Goal: Transaction & Acquisition: Subscribe to service/newsletter

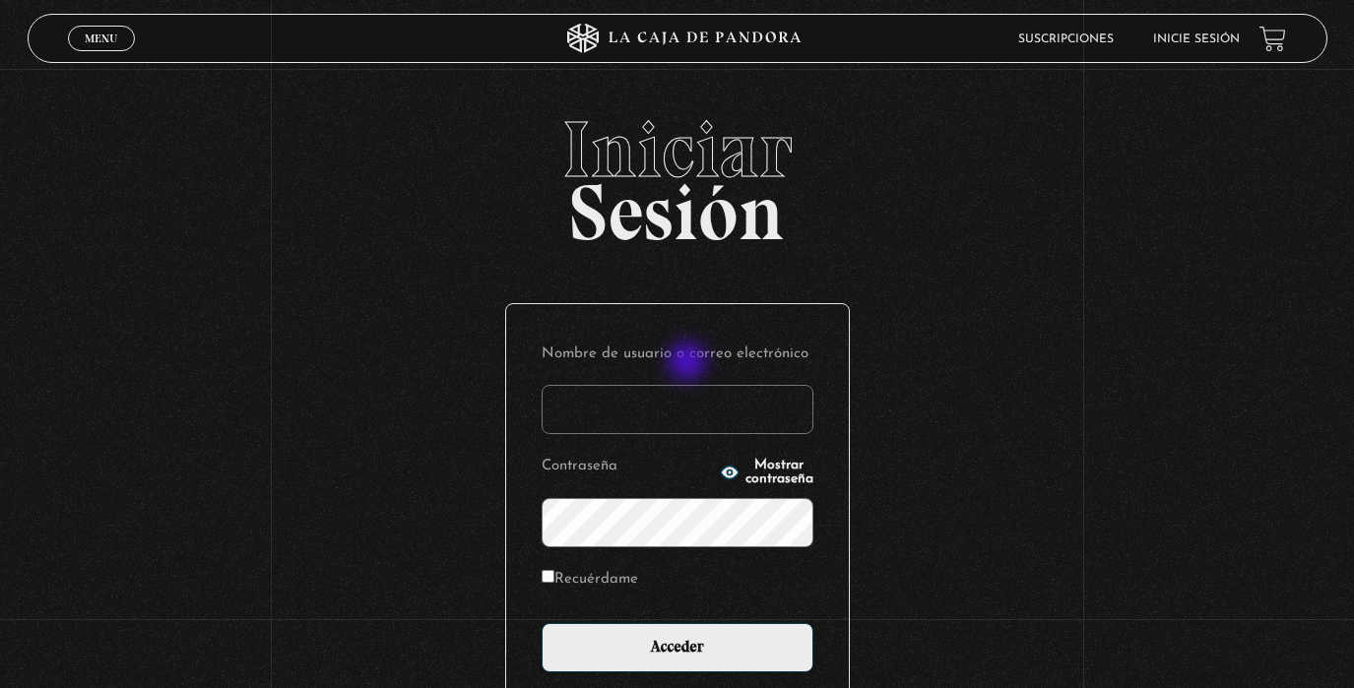
scroll to position [1, 0]
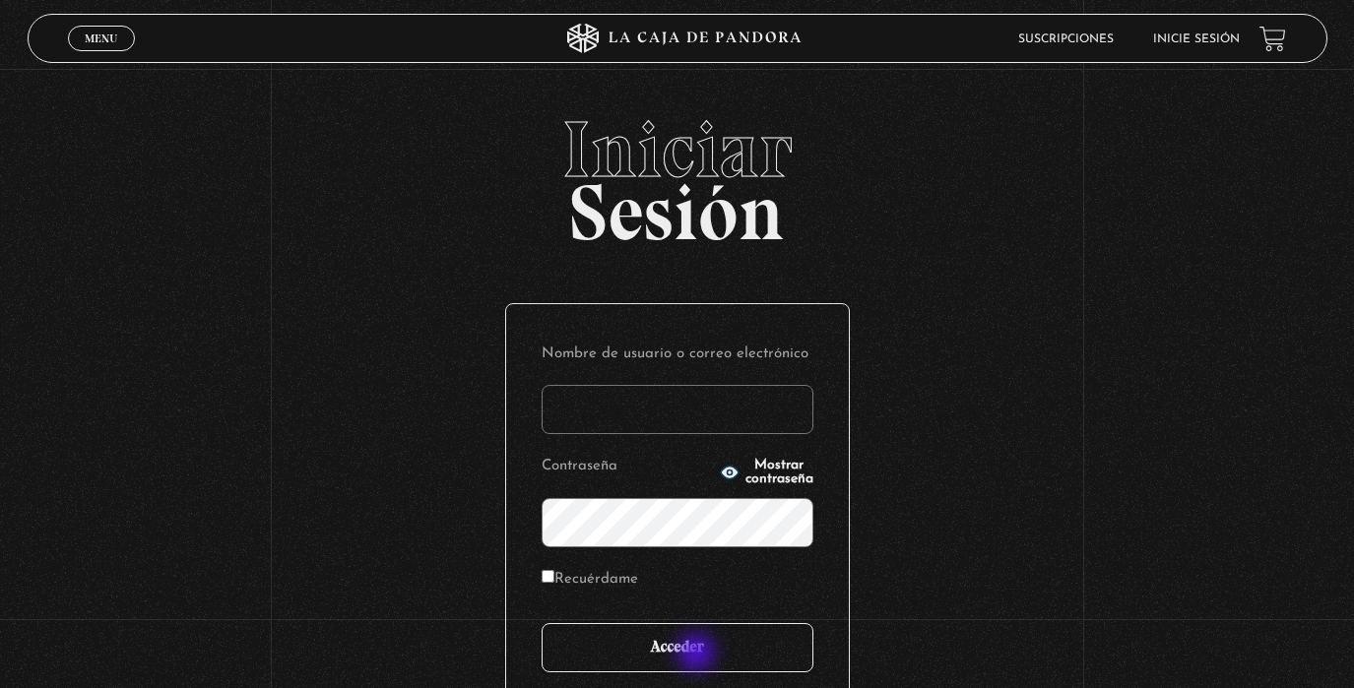
type input "analuciagandara@gmail.com"
click at [698, 655] on input "Acceder" at bounding box center [678, 647] width 272 height 49
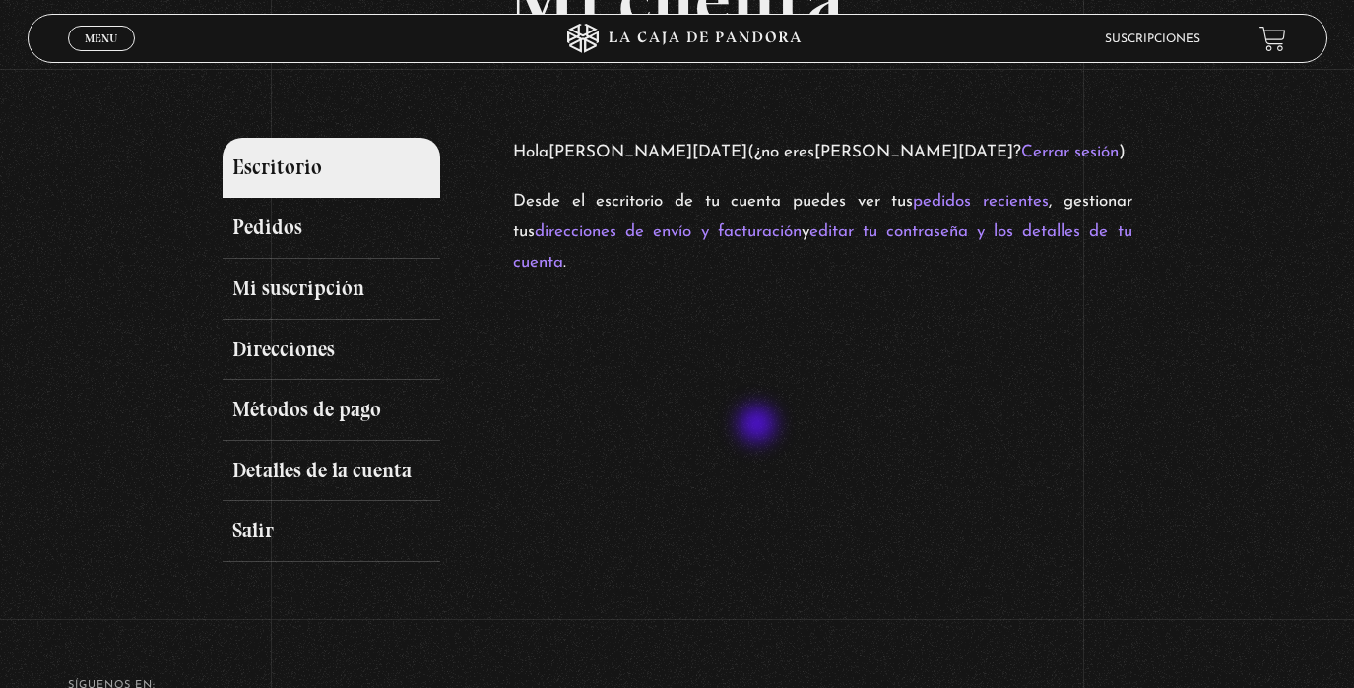
scroll to position [197, 0]
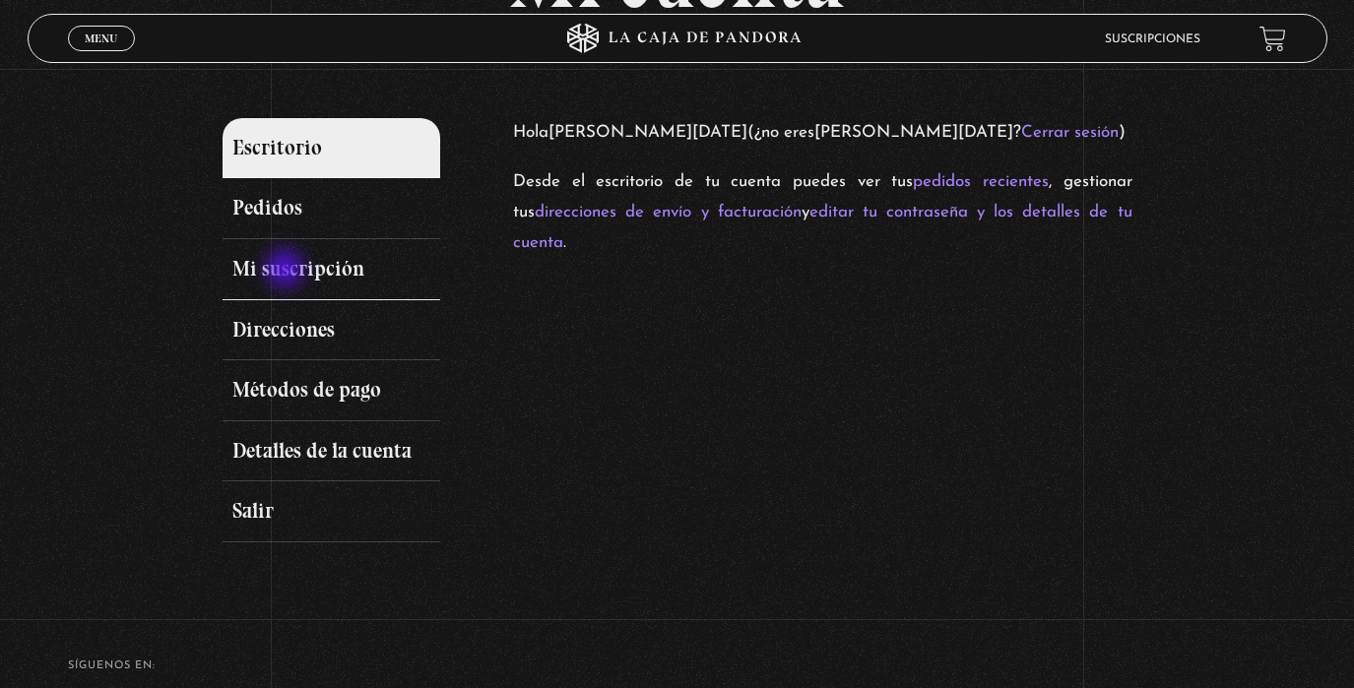
click at [287, 271] on link "Mi suscripción" at bounding box center [332, 269] width 219 height 61
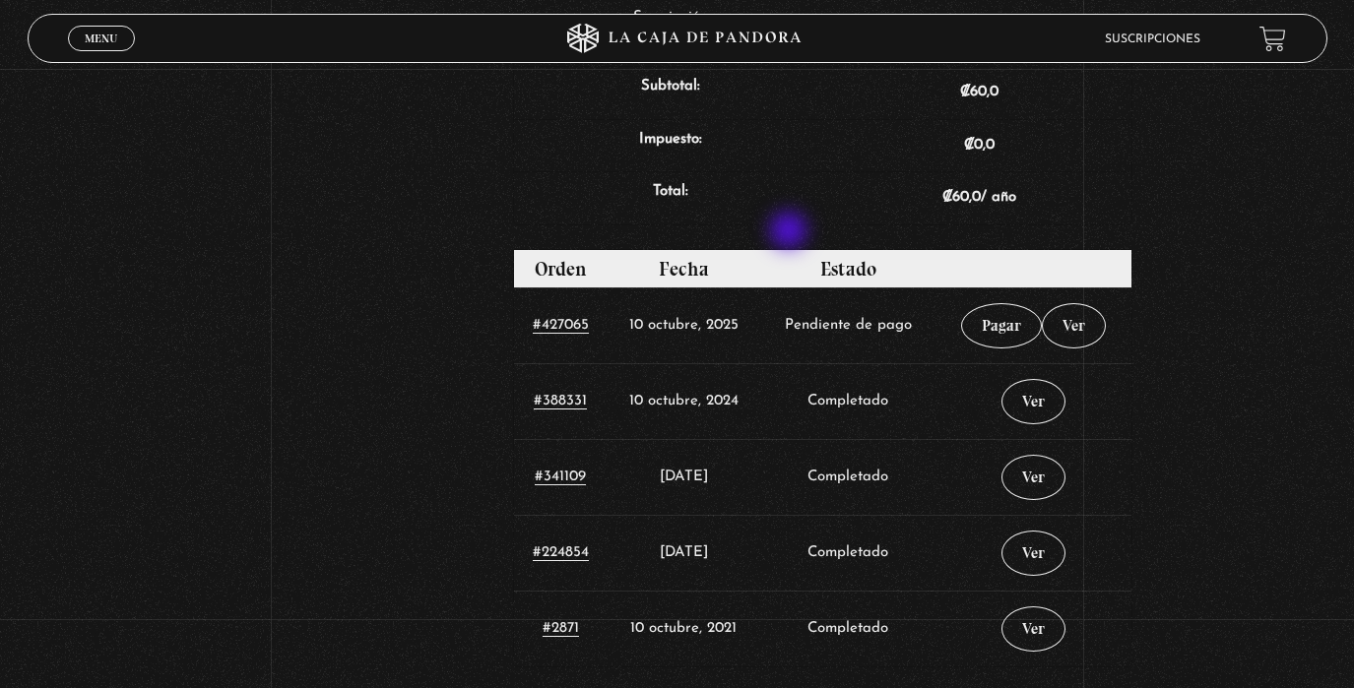
scroll to position [749, 0]
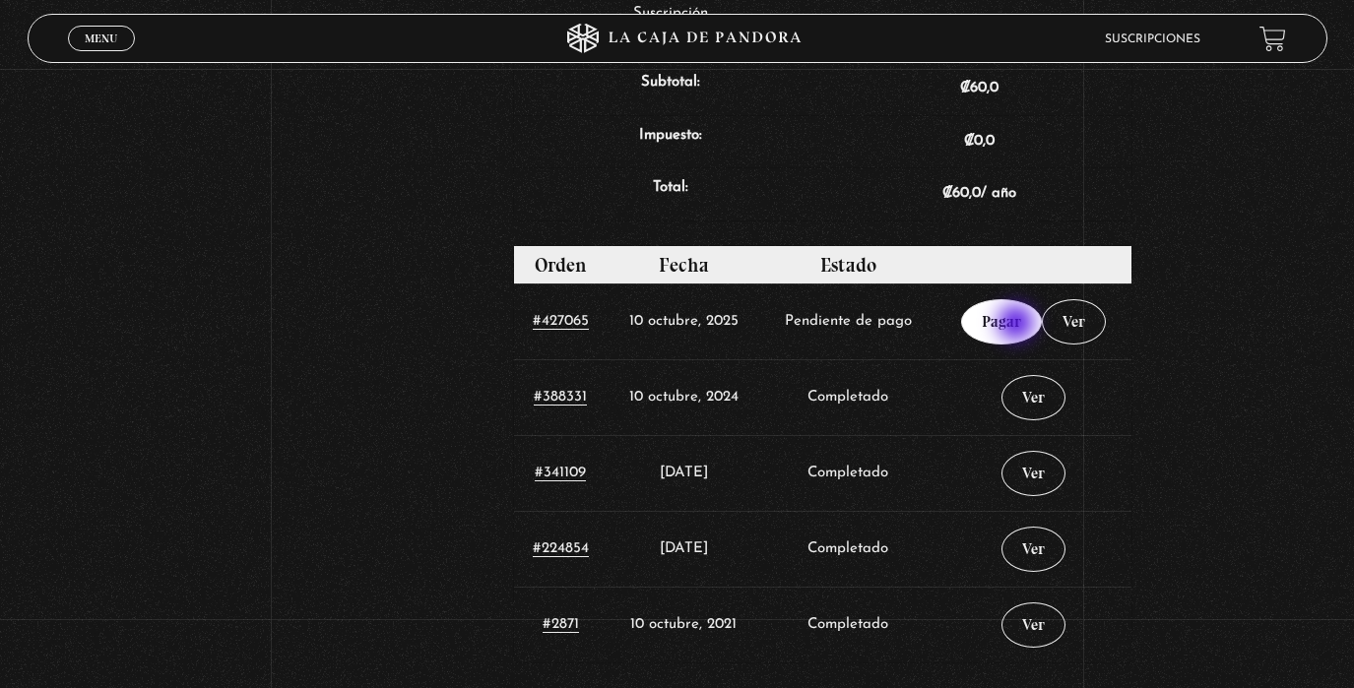
click at [1018, 324] on link "Pagar" at bounding box center [1001, 321] width 81 height 45
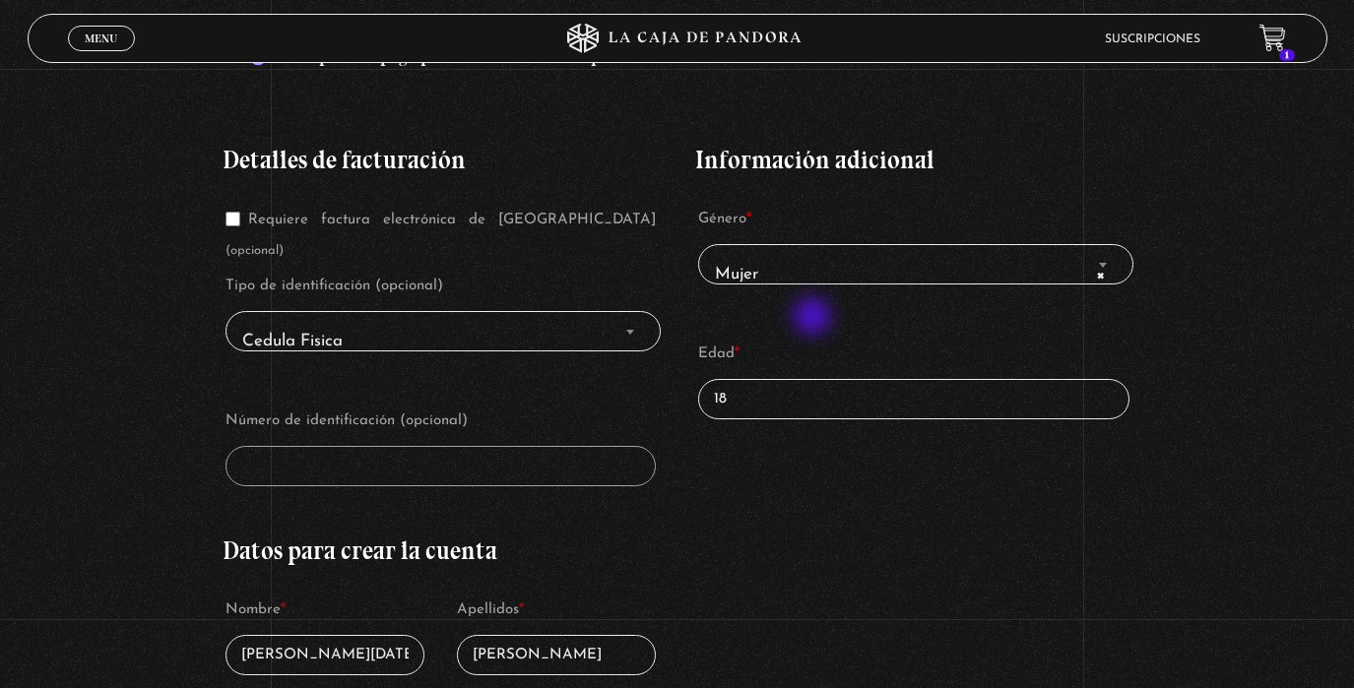
scroll to position [397, 0]
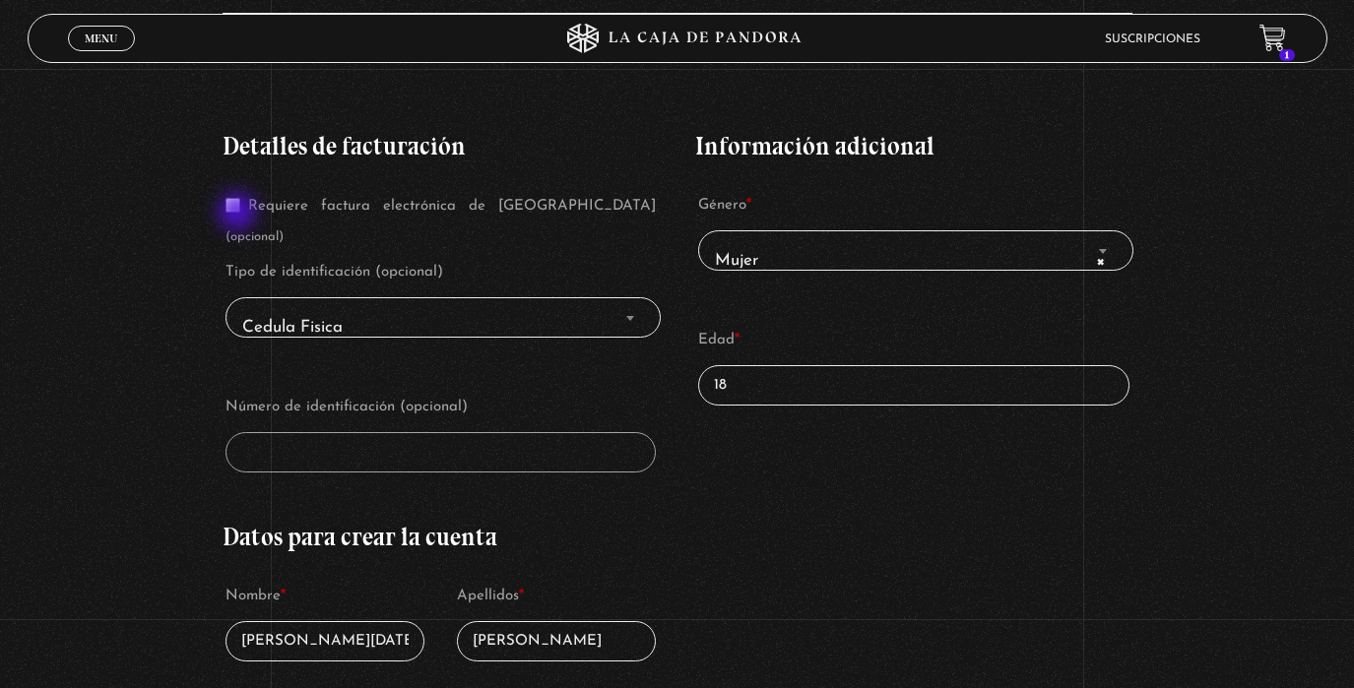
click at [239, 214] on p "Requiere factura electrónica de Costa Rica (opcional)" at bounding box center [441, 221] width 437 height 67
click at [240, 208] on input "Requiere factura electrónica de Costa Rica (opcional)" at bounding box center [233, 205] width 15 height 15
checkbox input "true"
click at [393, 306] on span "Cedula Fisica" at bounding box center [443, 328] width 418 height 44
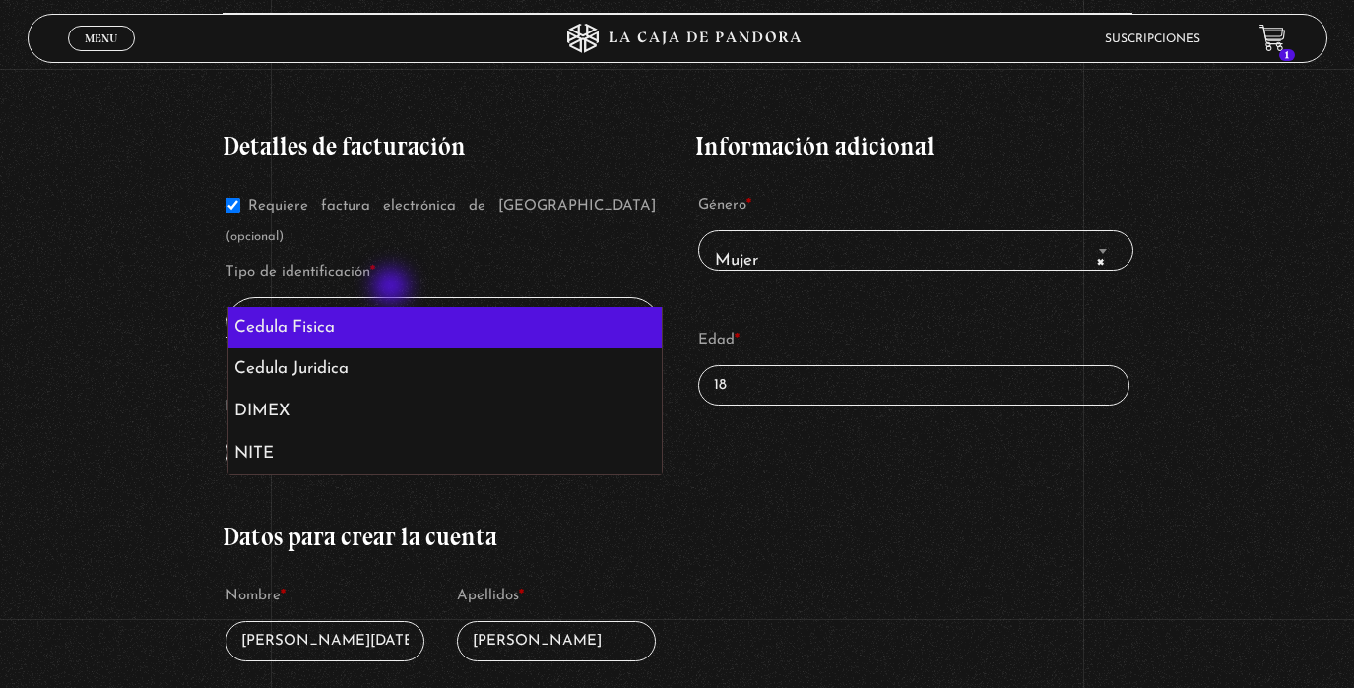
click at [393, 306] on span "Cedula Fisica" at bounding box center [443, 328] width 418 height 44
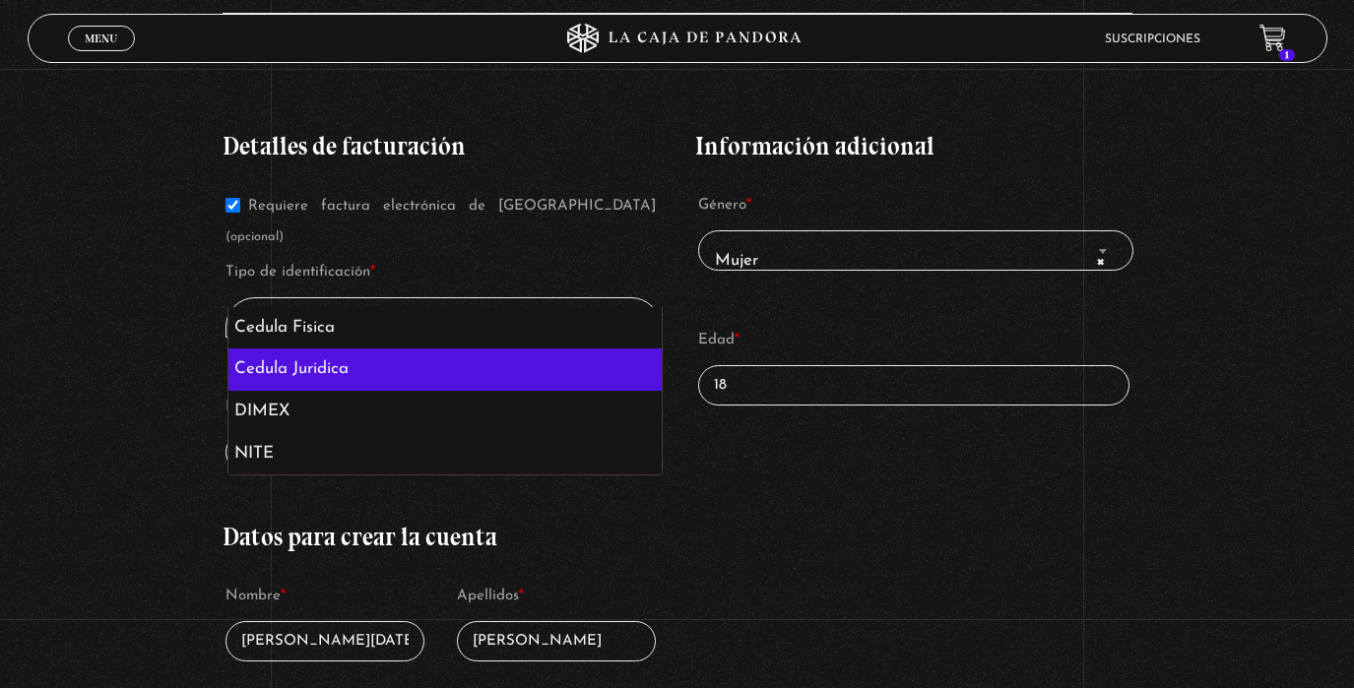
select select "02"
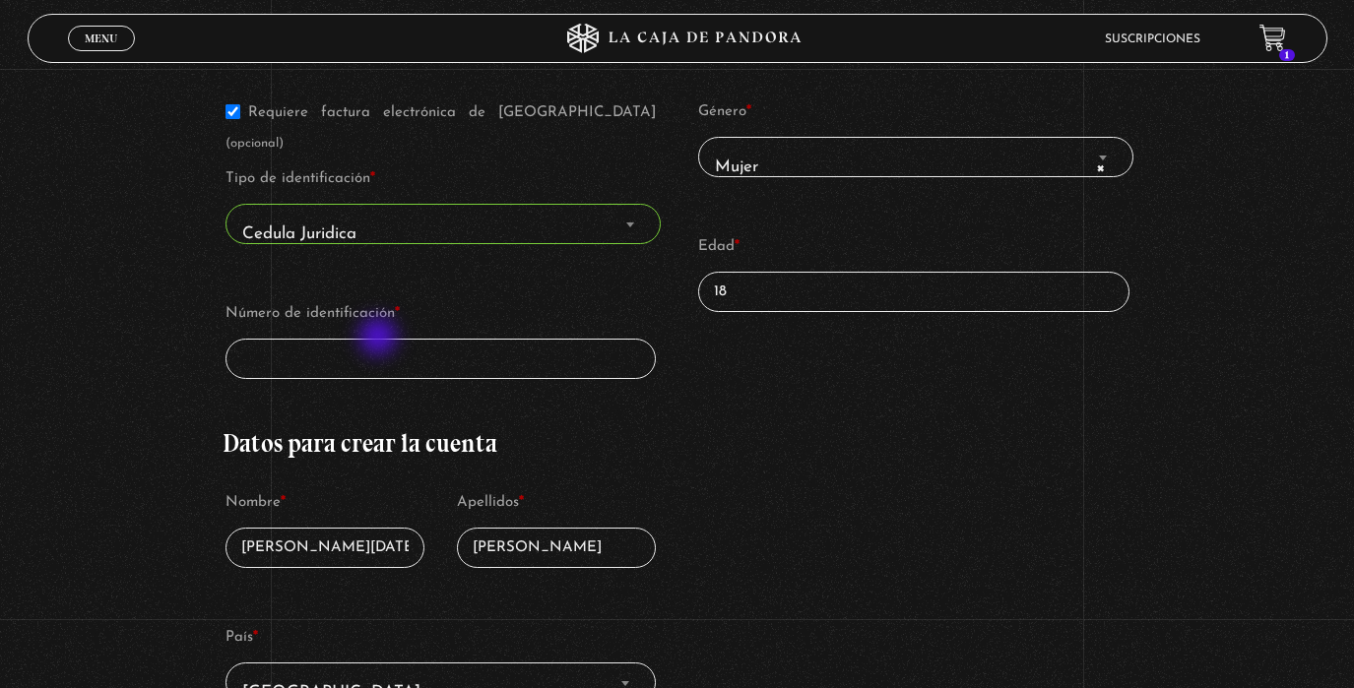
scroll to position [492, 0]
click at [398, 337] on input "Número de identificación *" at bounding box center [441, 357] width 431 height 40
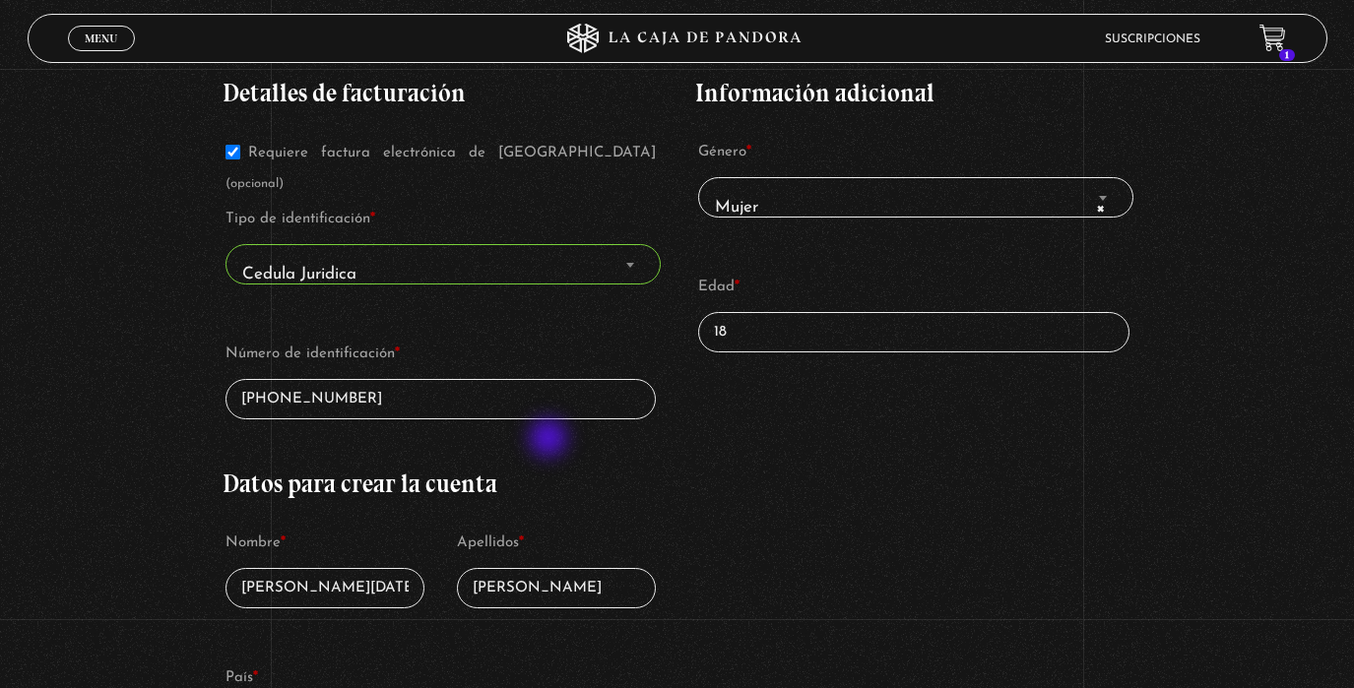
scroll to position [432, 0]
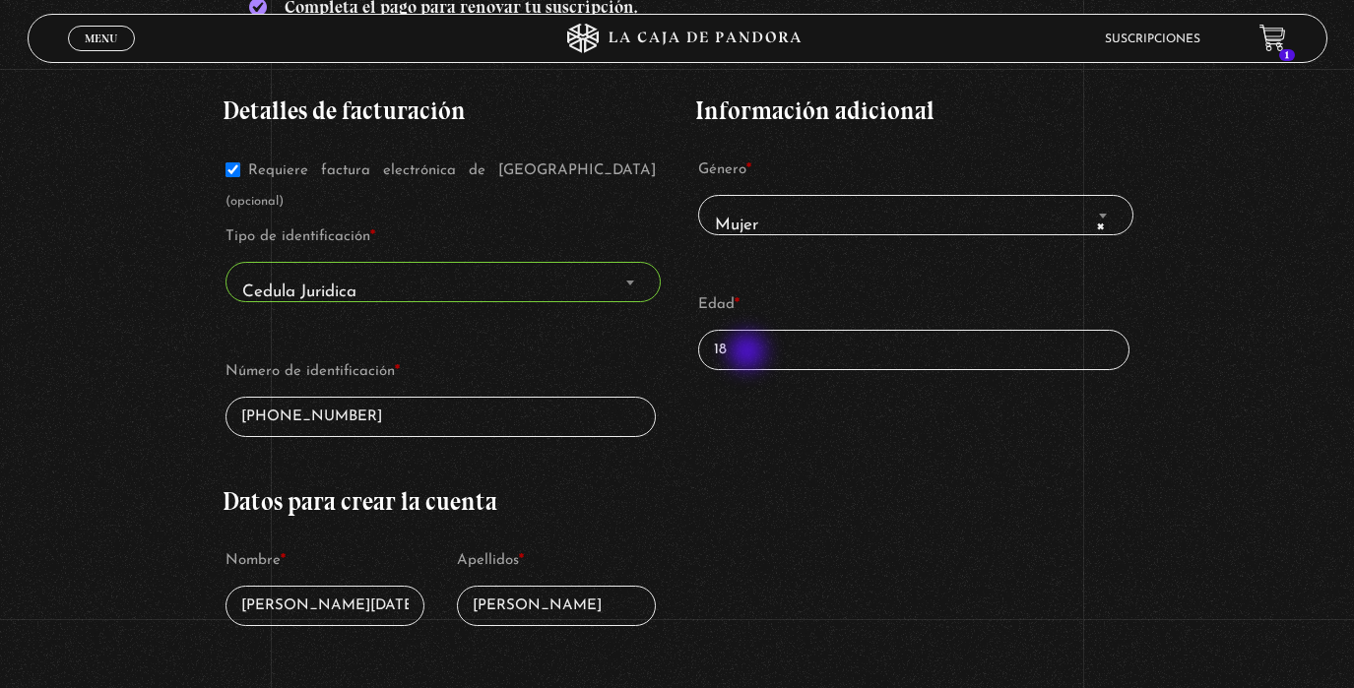
type input "3-102-862678"
drag, startPoint x: 749, startPoint y: 354, endPoint x: 730, endPoint y: 353, distance: 19.7
click at [730, 353] on input "18" at bounding box center [913, 350] width 431 height 40
type input "1"
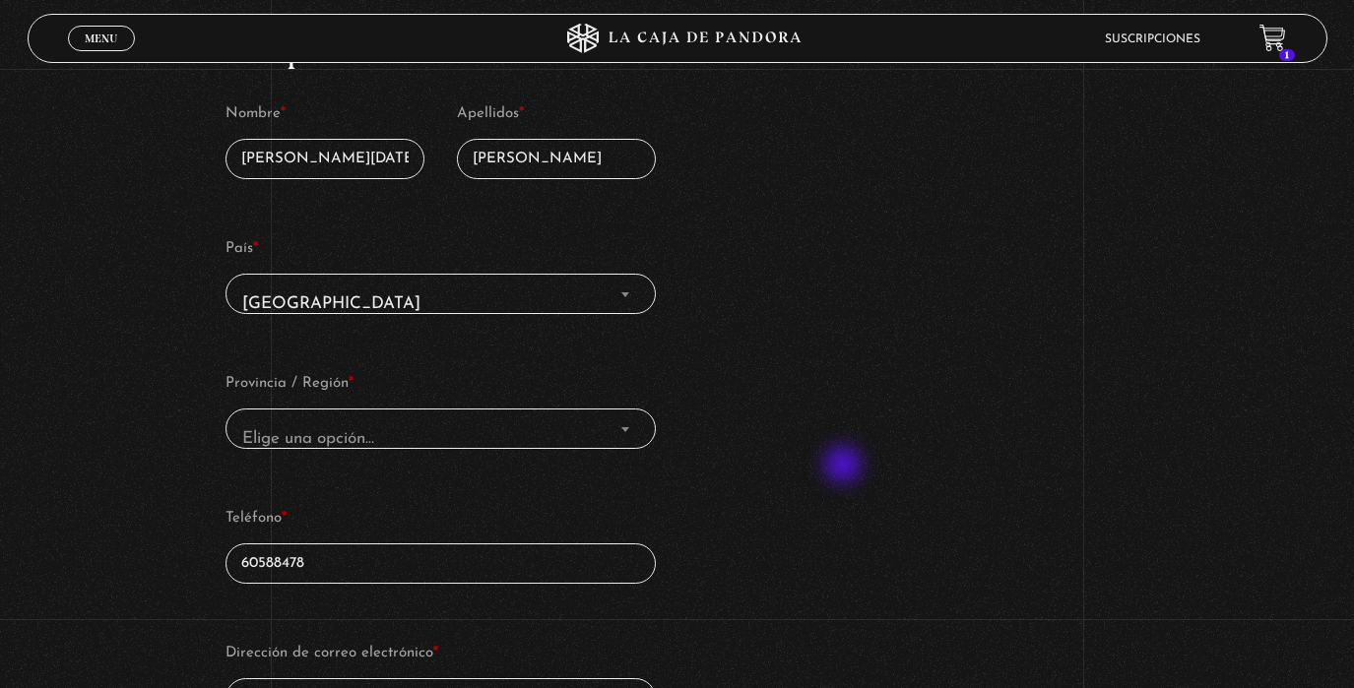
scroll to position [896, 0]
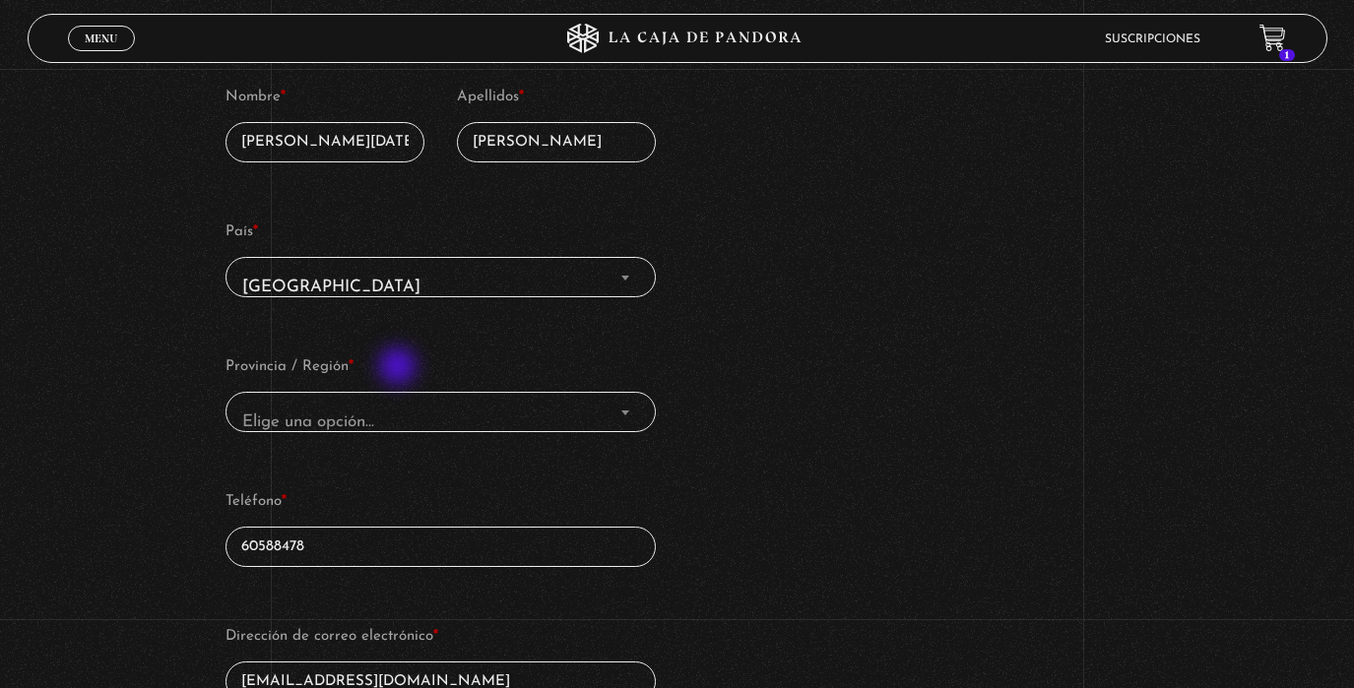
type input "41"
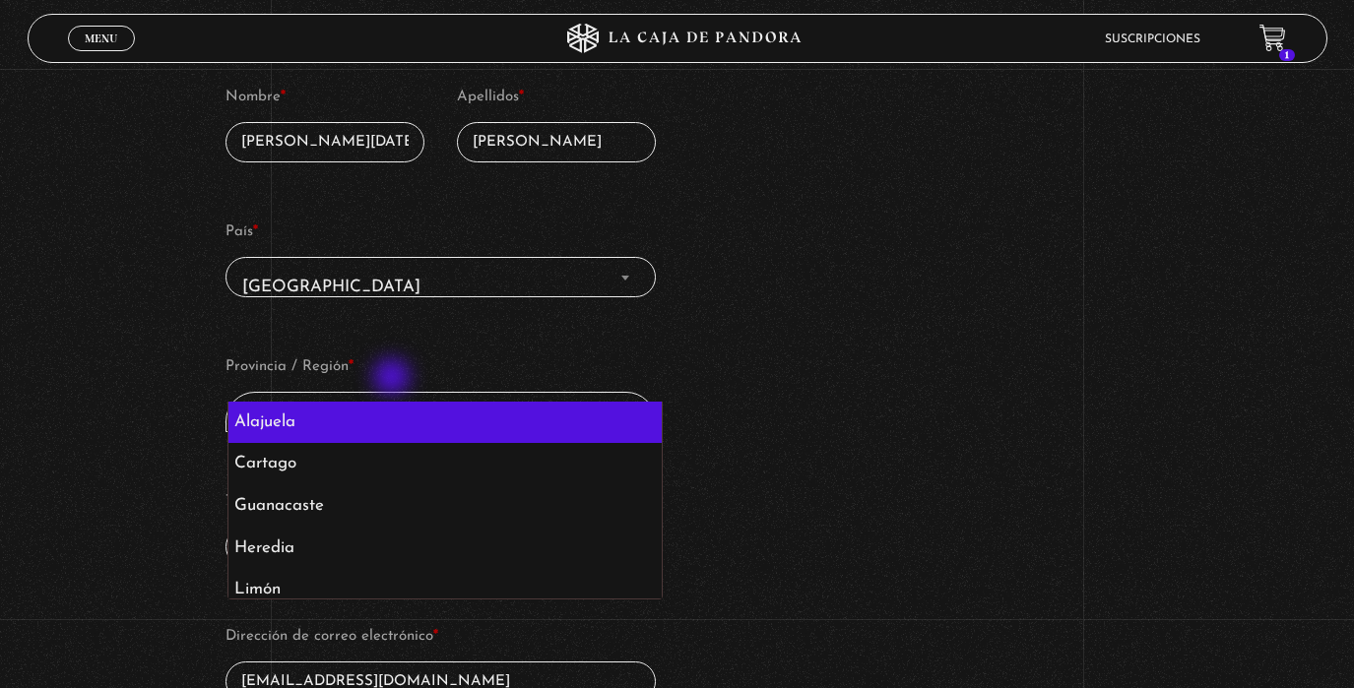
click at [394, 401] on span "Elige una opción…" at bounding box center [441, 423] width 414 height 44
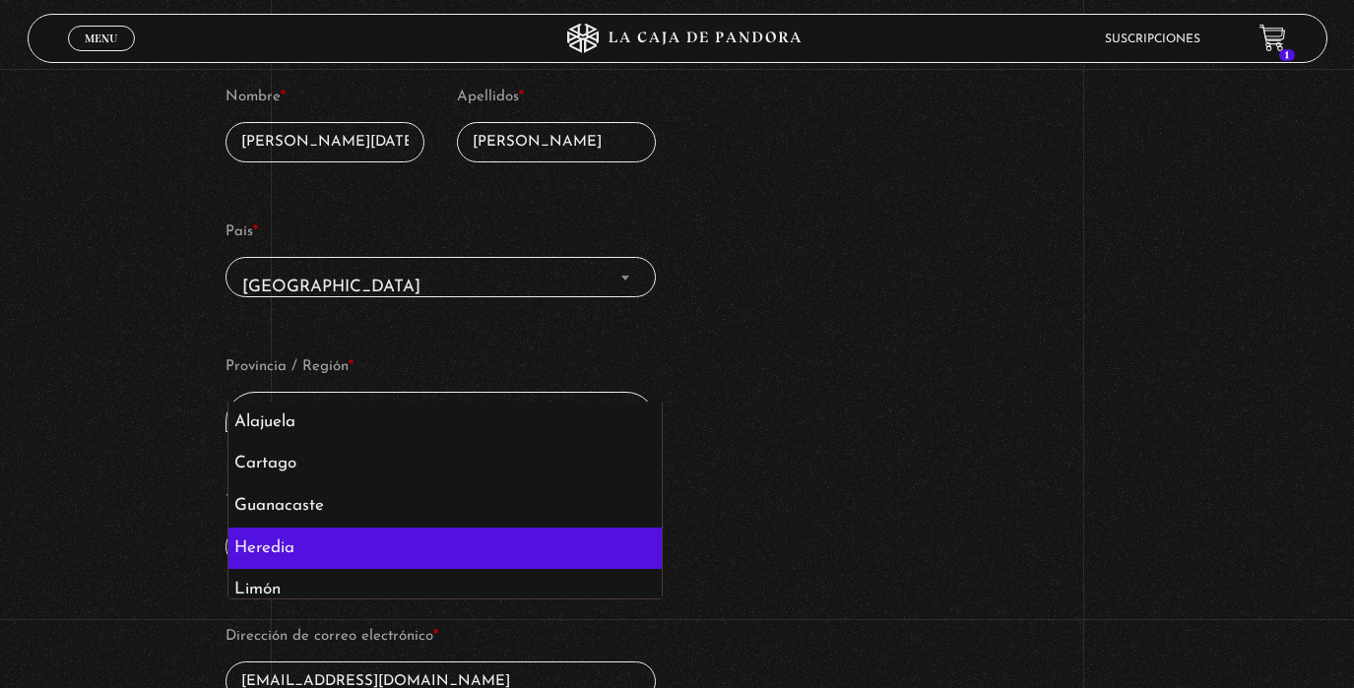
select select "CR-H"
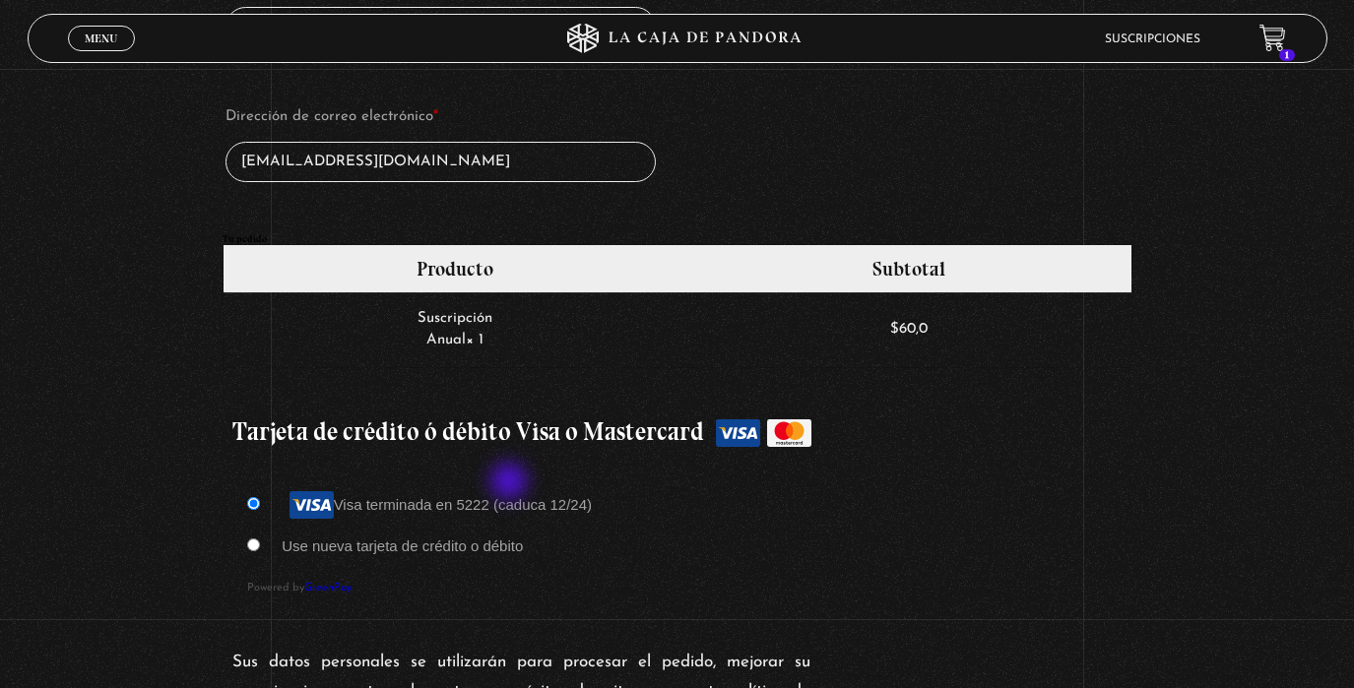
scroll to position [1418, 0]
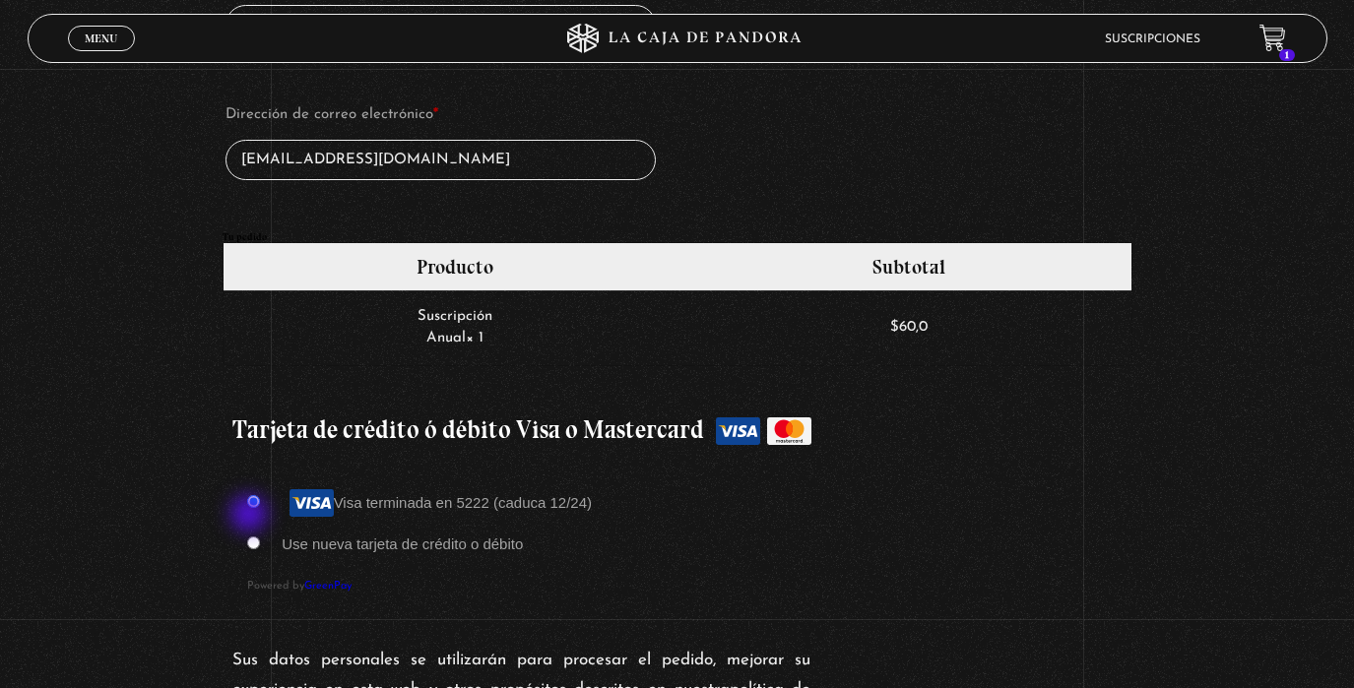
click at [251, 537] on input "Use nueva tarjeta de crédito o débito" at bounding box center [253, 543] width 13 height 13
radio input "true"
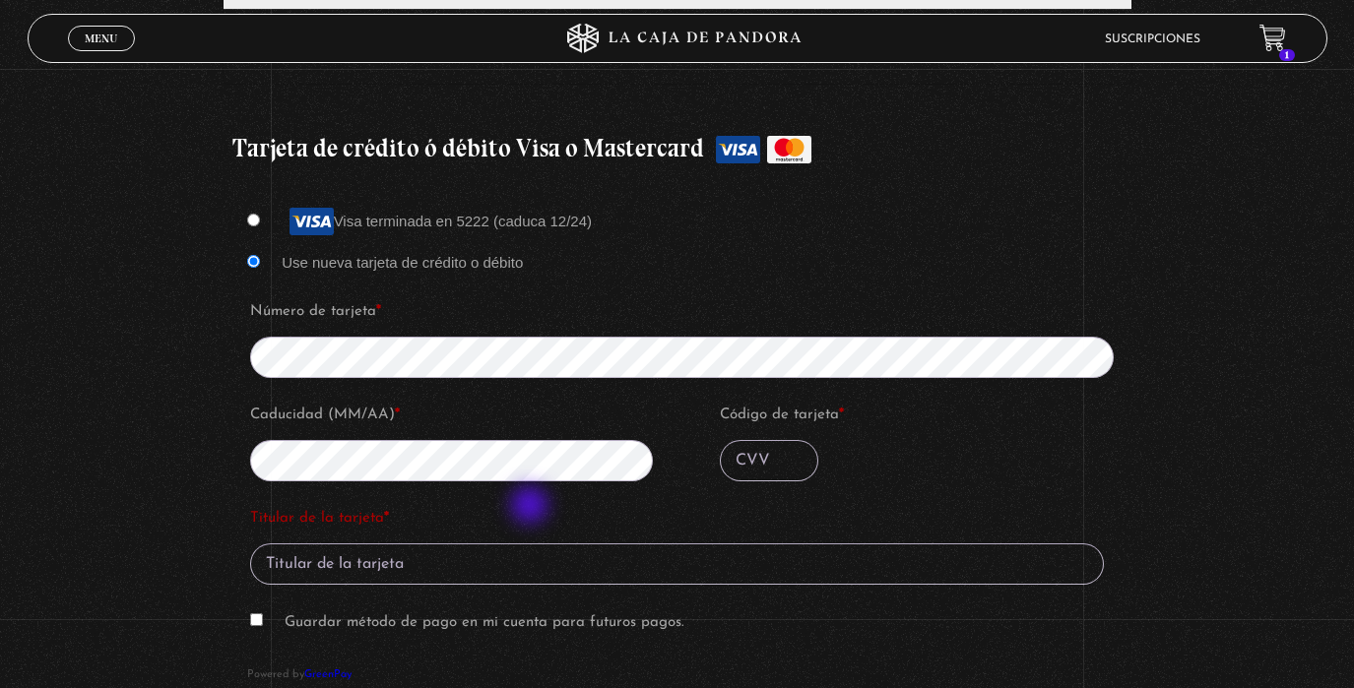
scroll to position [1782, 0]
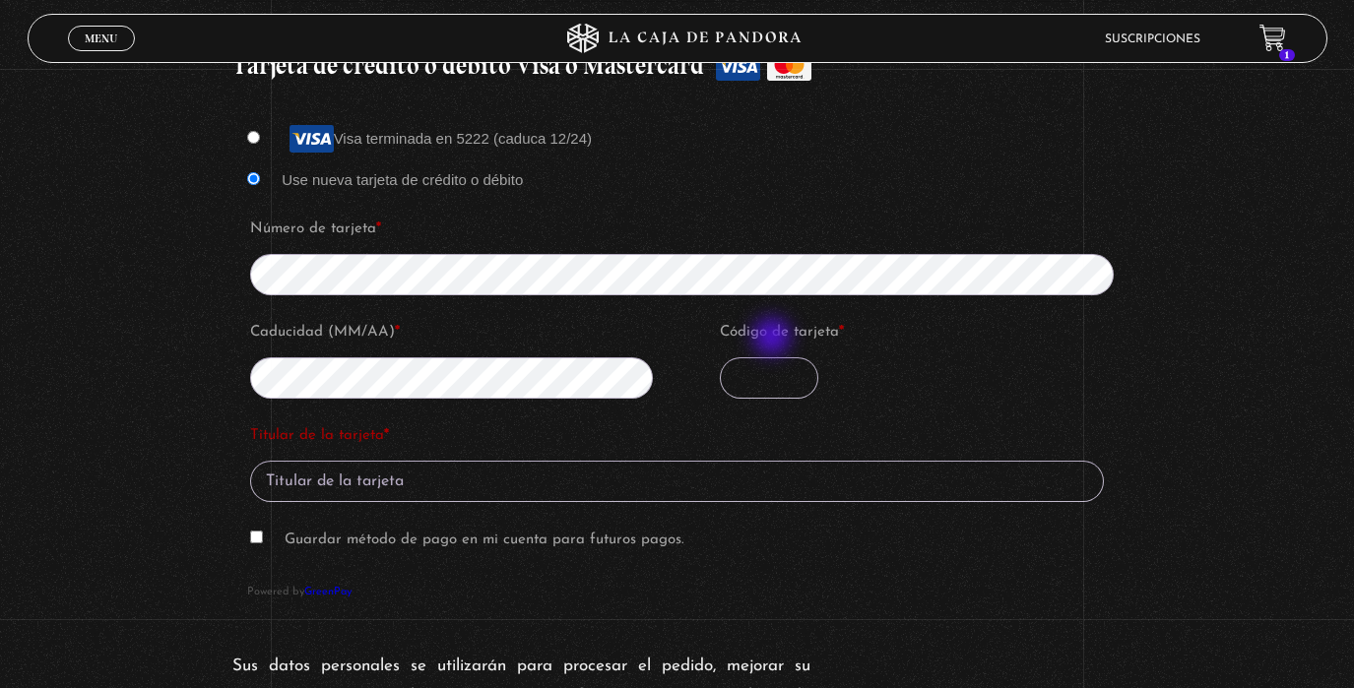
click at [777, 357] on input "Código de tarjeta *" at bounding box center [769, 377] width 98 height 41
type input "105"
click at [395, 461] on input "Titular de la tarjeta *" at bounding box center [677, 481] width 854 height 41
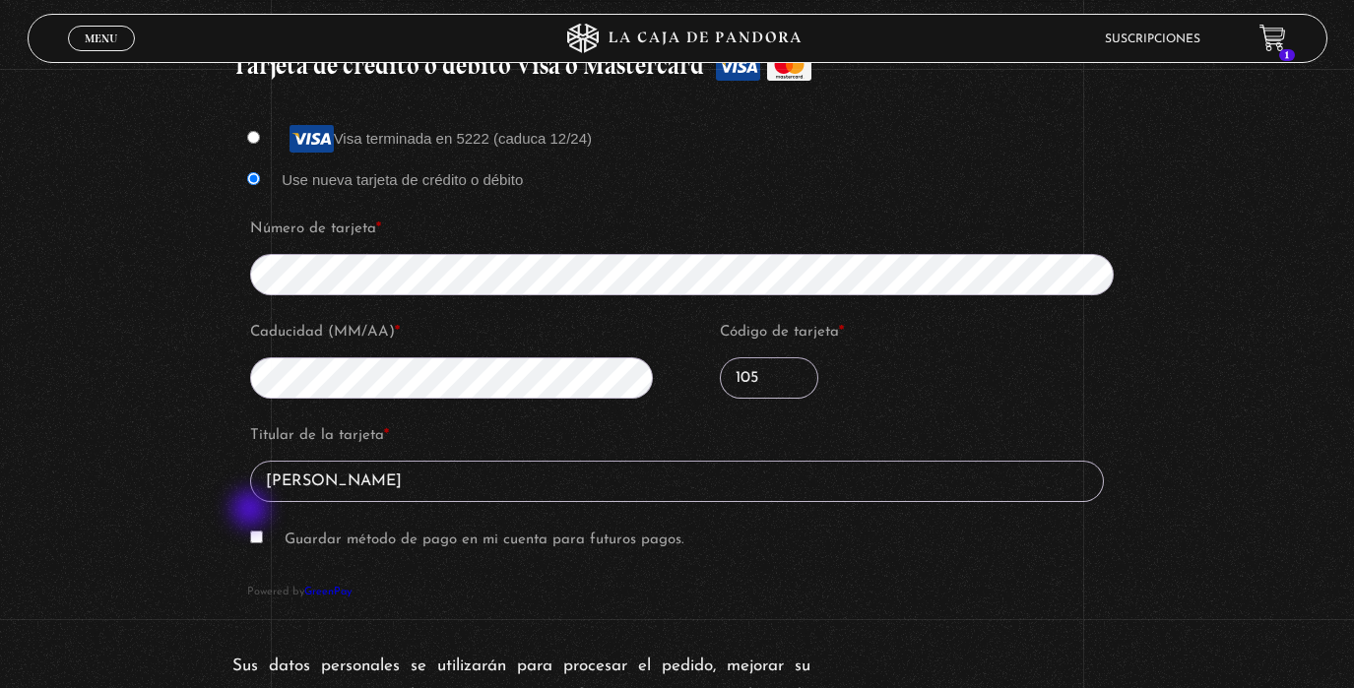
type input "Ana Gandara"
click at [252, 531] on input "Guardar método de pago en mi cuenta para futuros pagos." at bounding box center [256, 537] width 13 height 13
checkbox input "true"
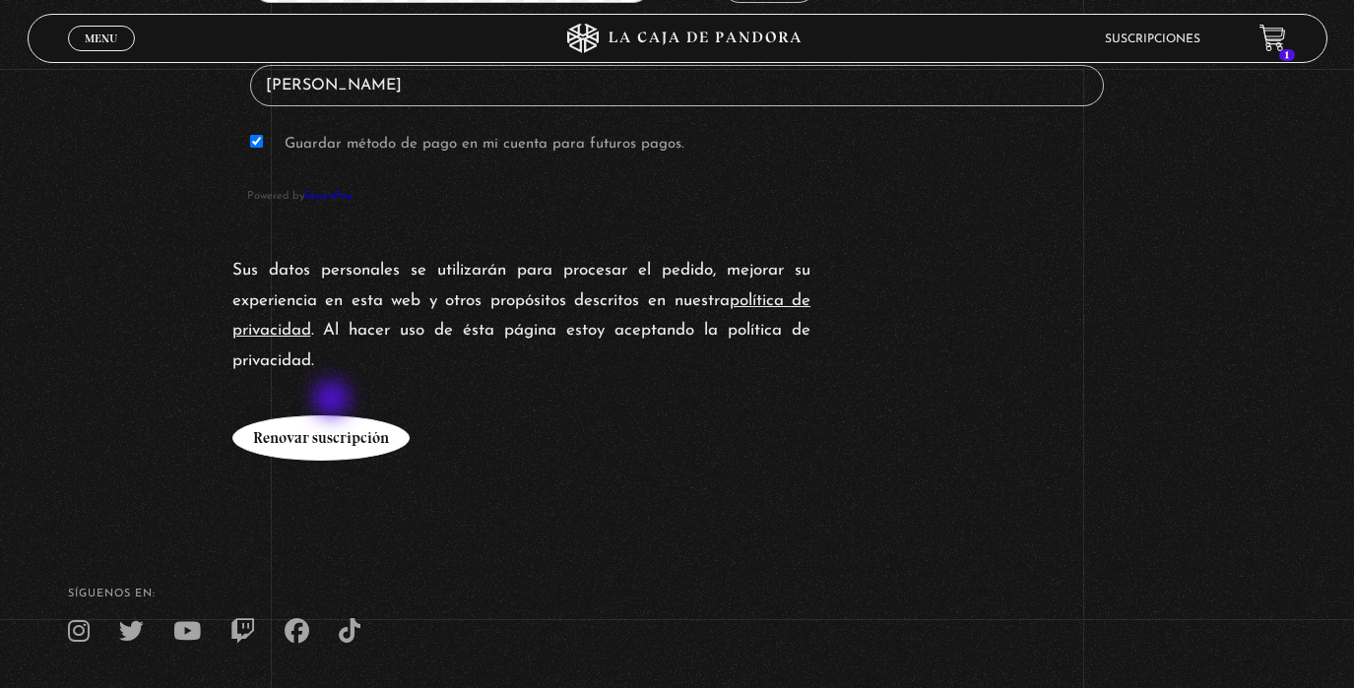
click at [334, 416] on button "Renovar suscripción" at bounding box center [320, 438] width 177 height 45
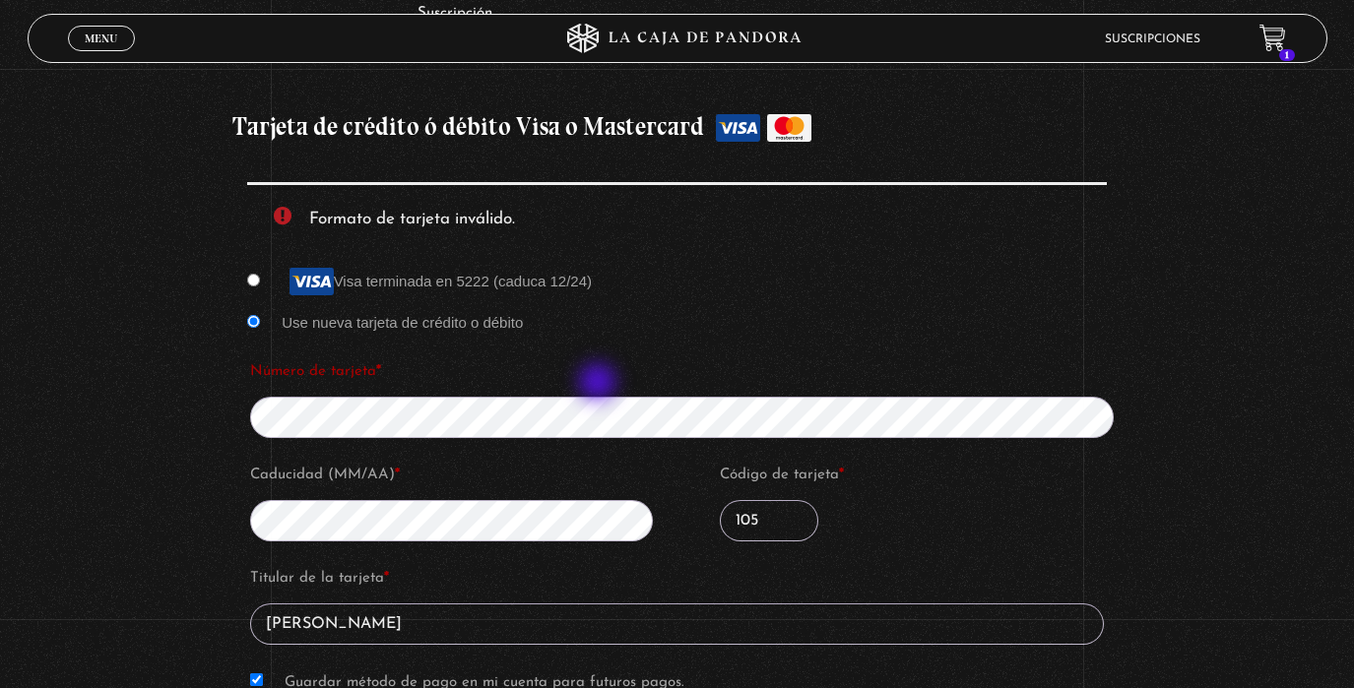
scroll to position [1760, 0]
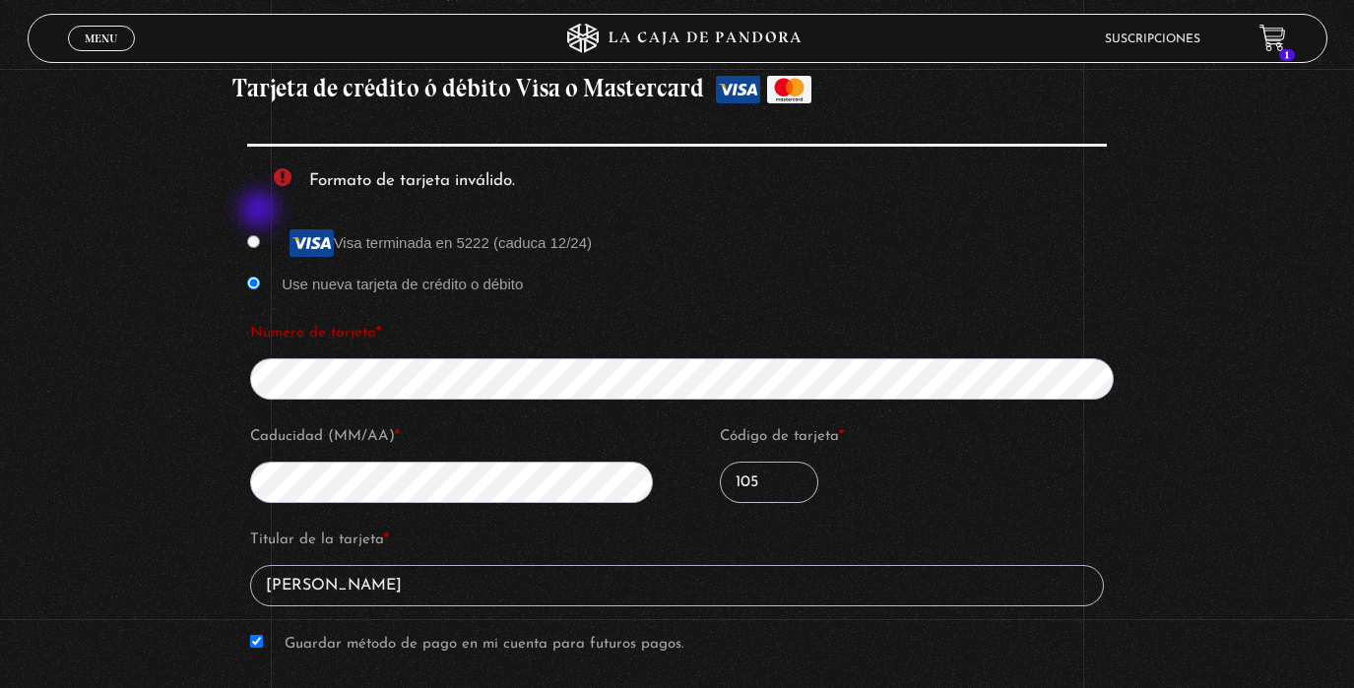
click at [260, 235] on input "Visa terminada en 5222 (caduca 12/24)" at bounding box center [253, 241] width 13 height 13
radio input "true"
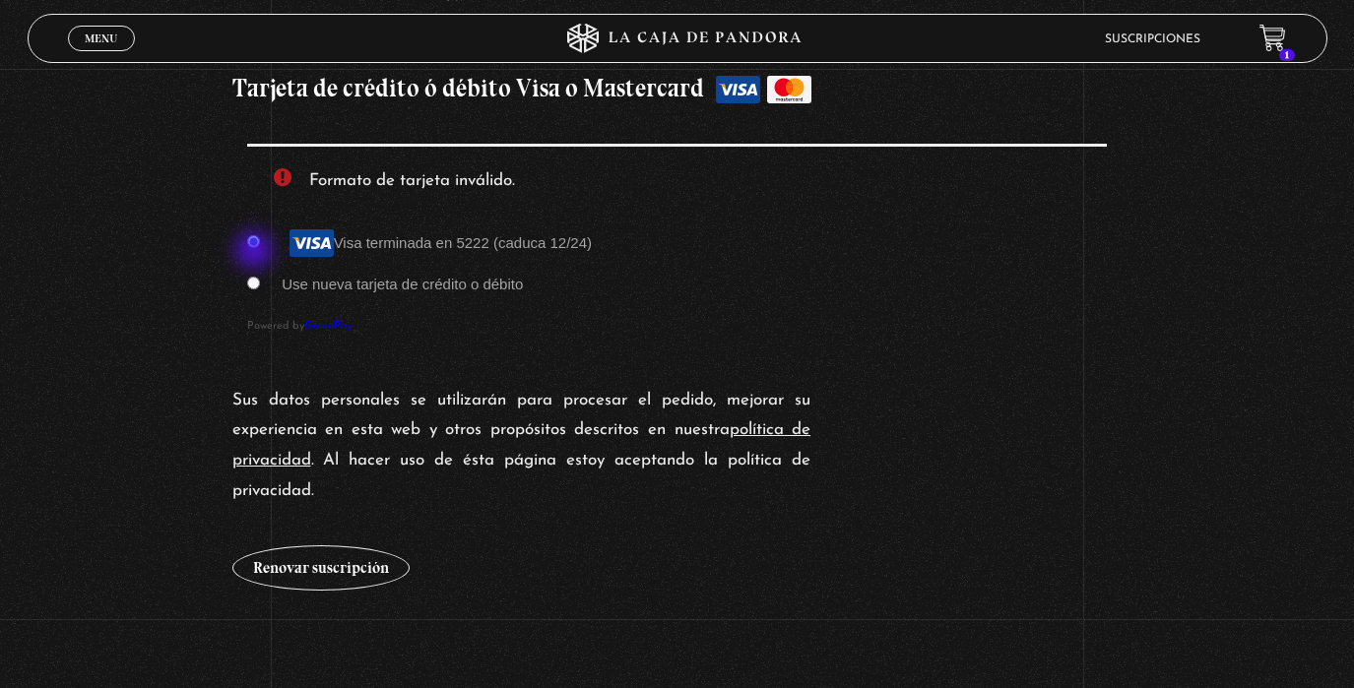
click at [256, 277] on input "Use nueva tarjeta de crédito o débito" at bounding box center [253, 283] width 13 height 13
radio input "true"
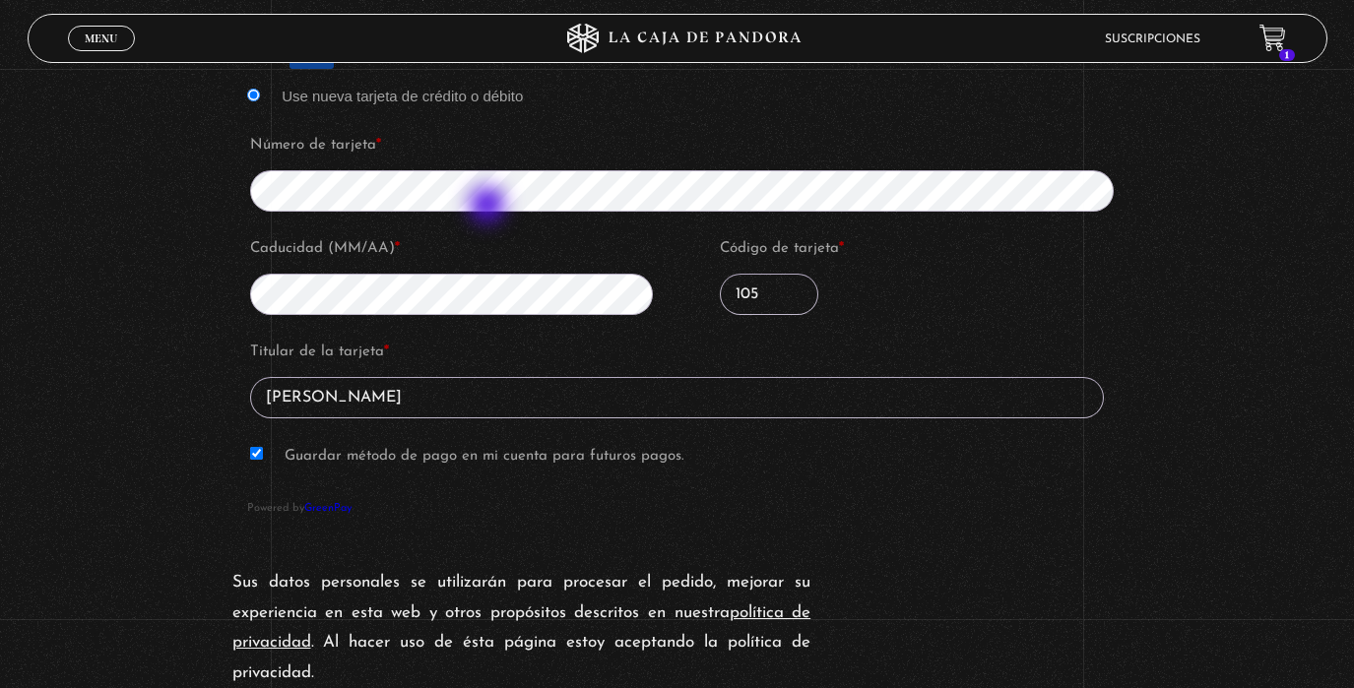
scroll to position [2362, 0]
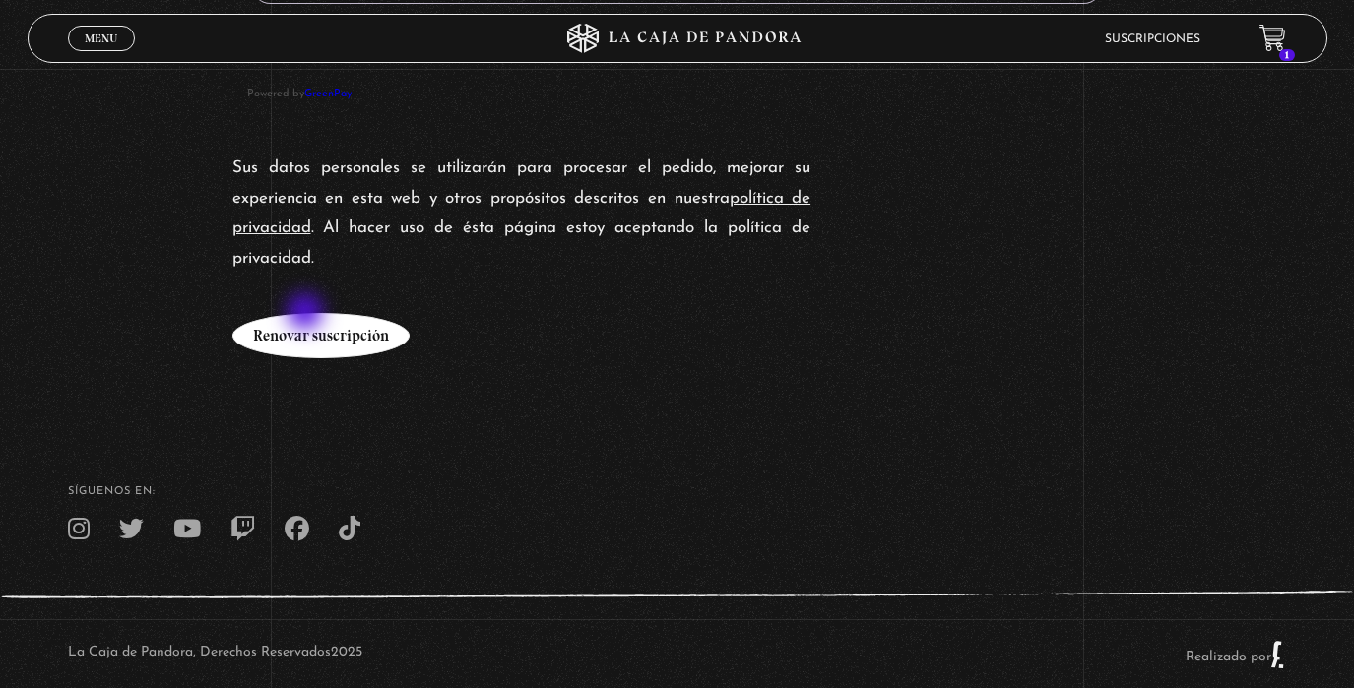
click at [307, 314] on button "Renovar suscripción" at bounding box center [320, 335] width 177 height 45
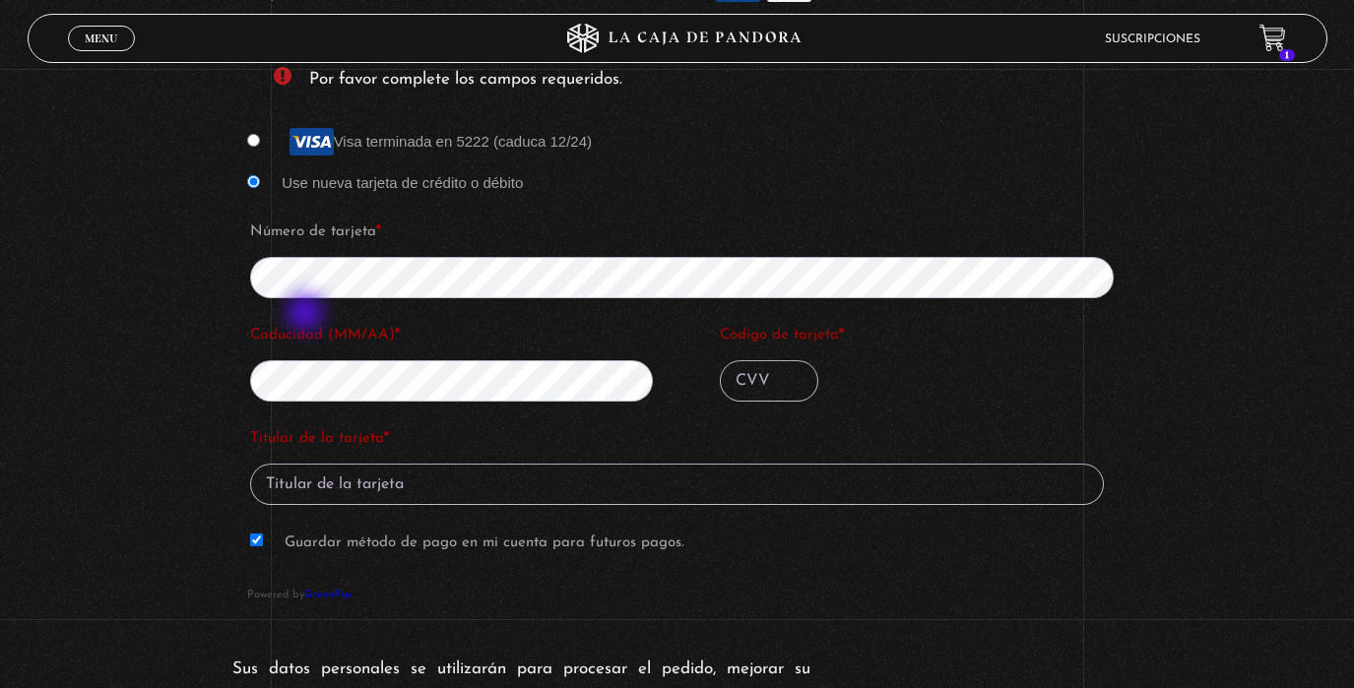
scroll to position [1858, 0]
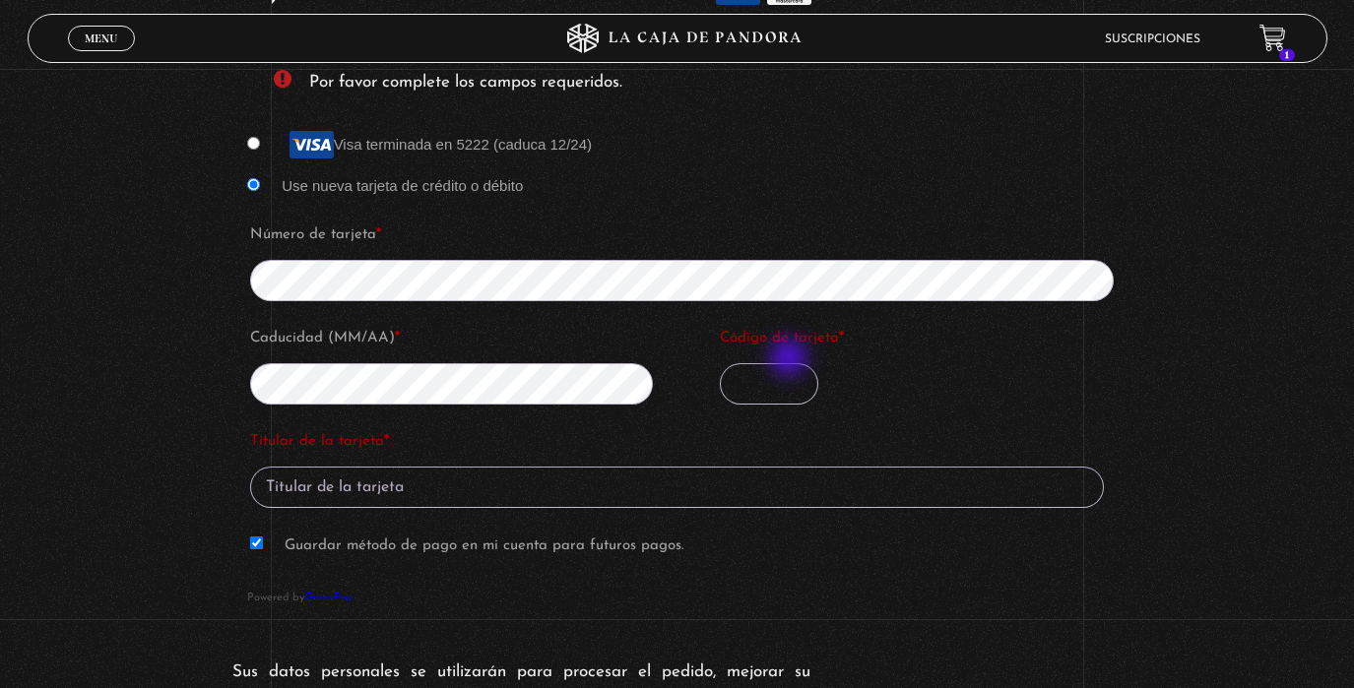
click at [778, 363] on input "Código de tarjeta *" at bounding box center [769, 383] width 98 height 41
type input "105"
click at [395, 484] on fieldset "Titular de la tarjeta * Guardar método de pago en mi cuenta para futuros pagos." at bounding box center [677, 502] width 860 height 157
click at [398, 471] on input "Titular de la tarjeta *" at bounding box center [677, 487] width 854 height 41
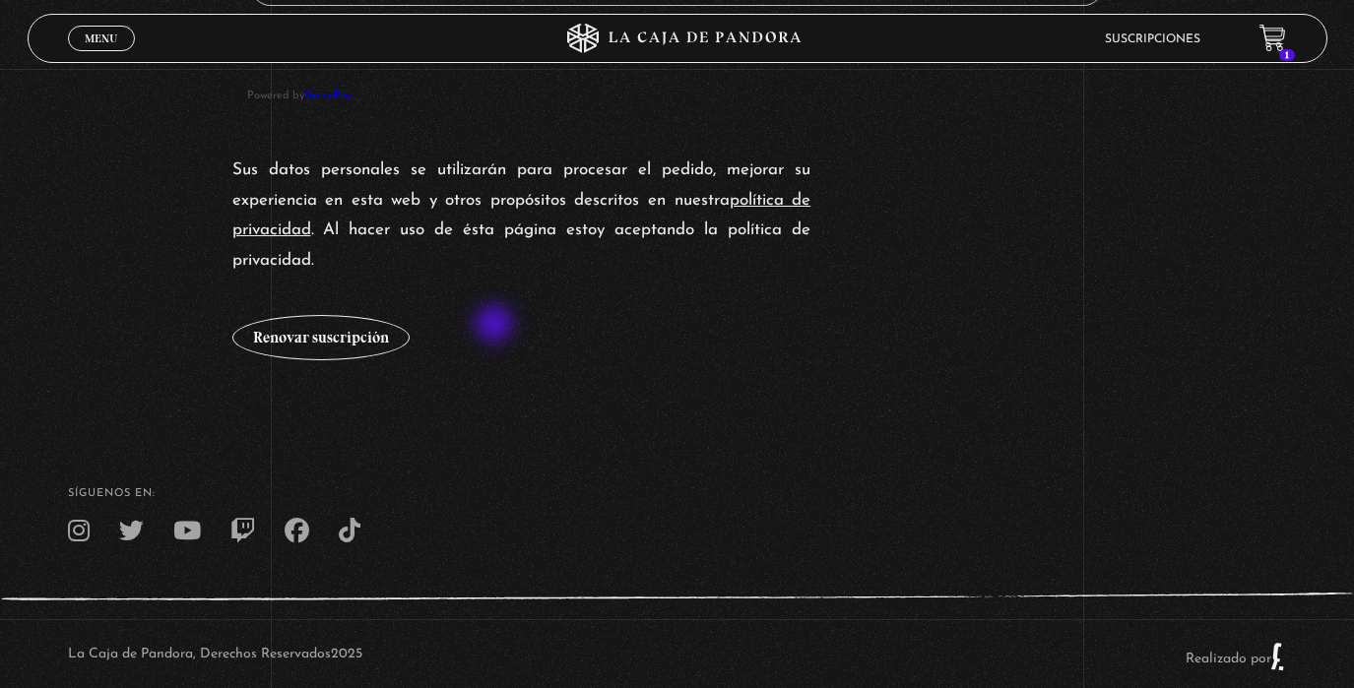
scroll to position [2362, 0]
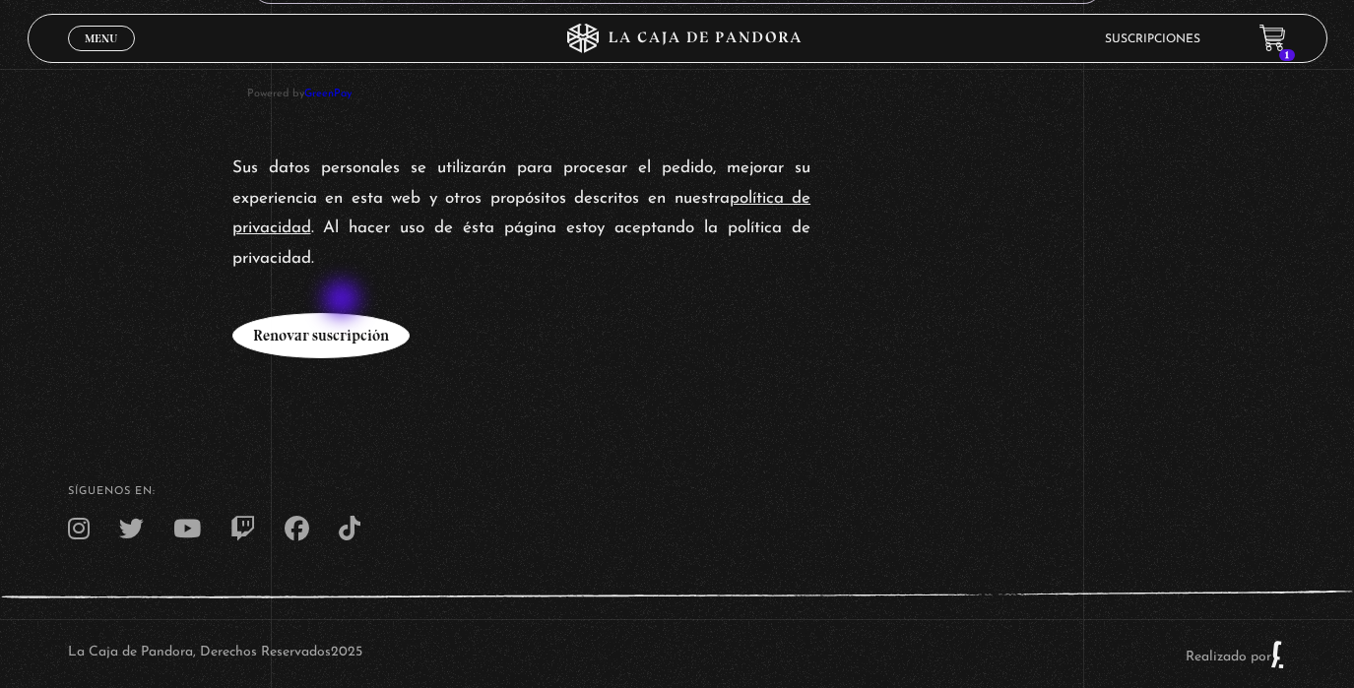
type input "Ana Gandara"
click at [341, 313] on button "Renovar suscripción" at bounding box center [320, 335] width 177 height 45
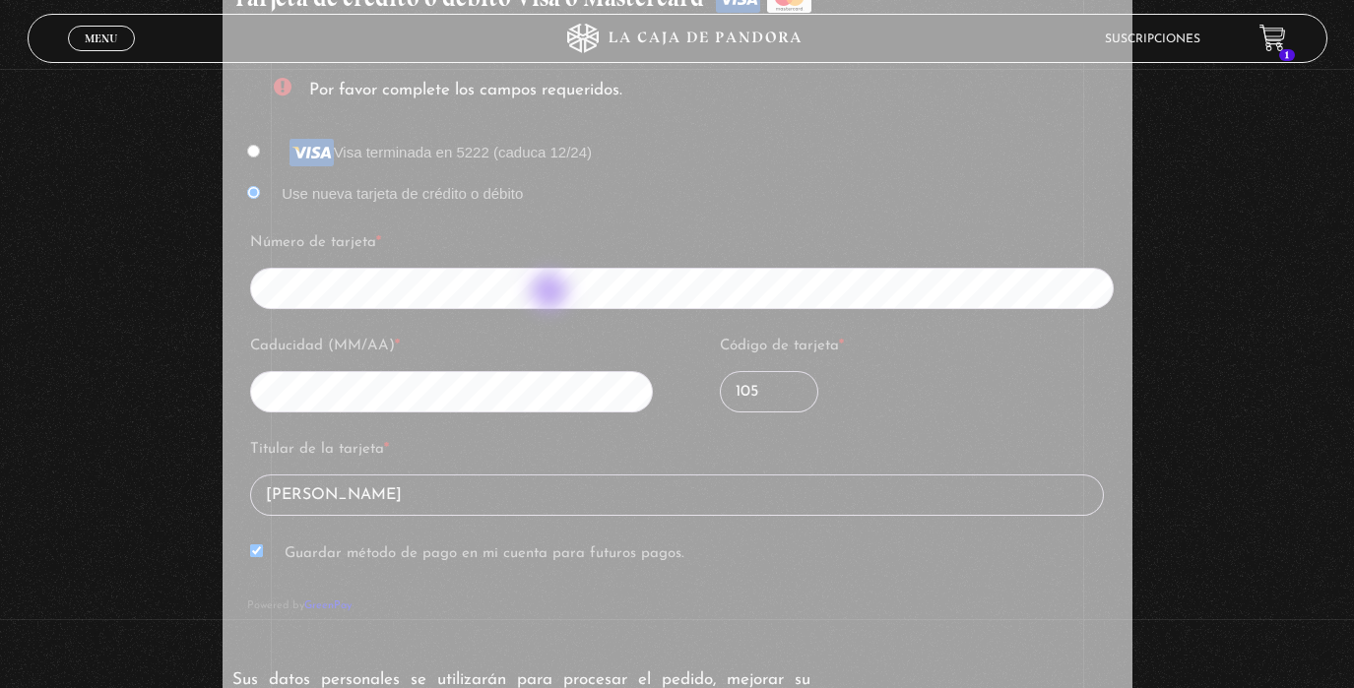
scroll to position [1817, 0]
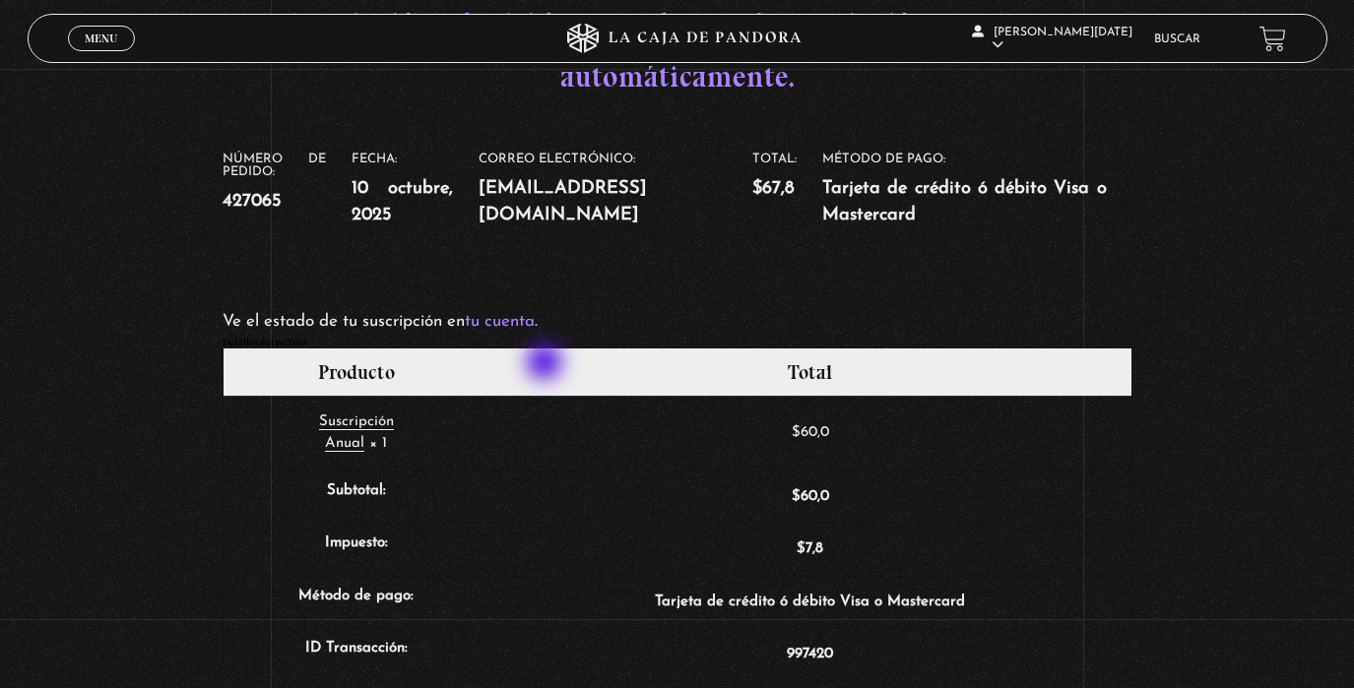
scroll to position [409, 0]
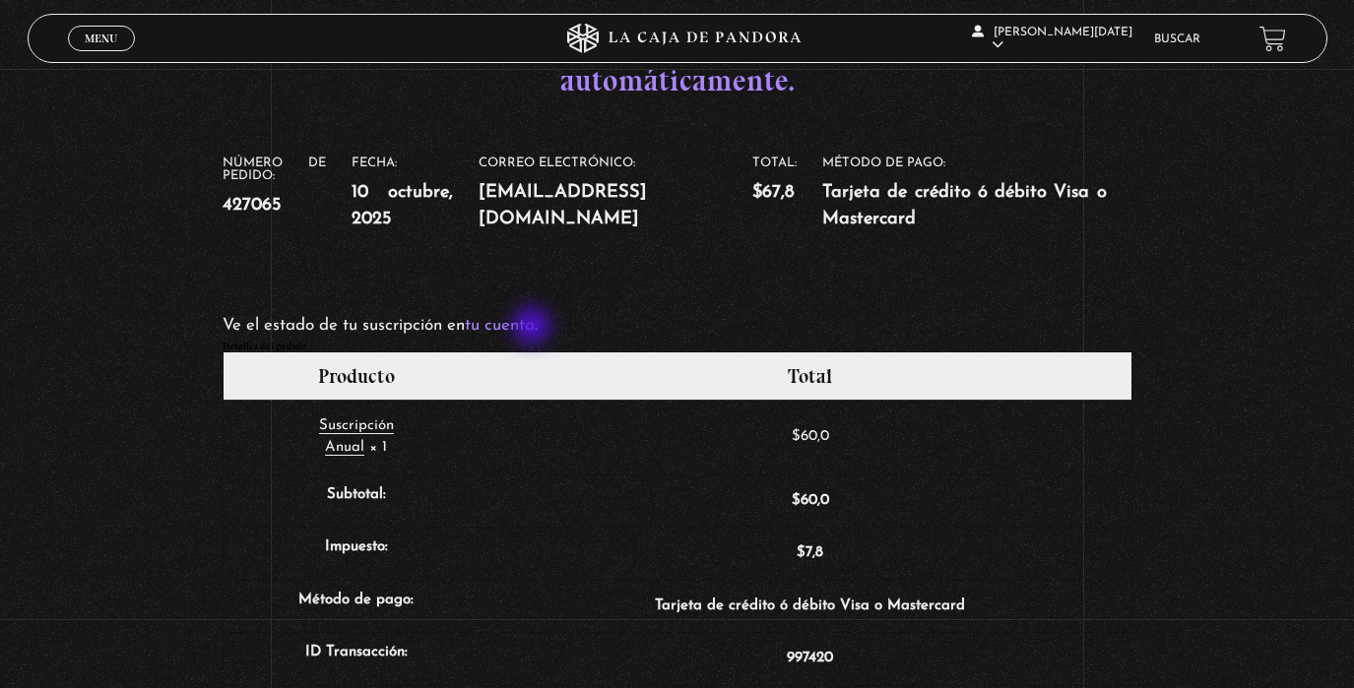
click at [534, 328] on link "tu cuenta" at bounding box center [500, 325] width 70 height 17
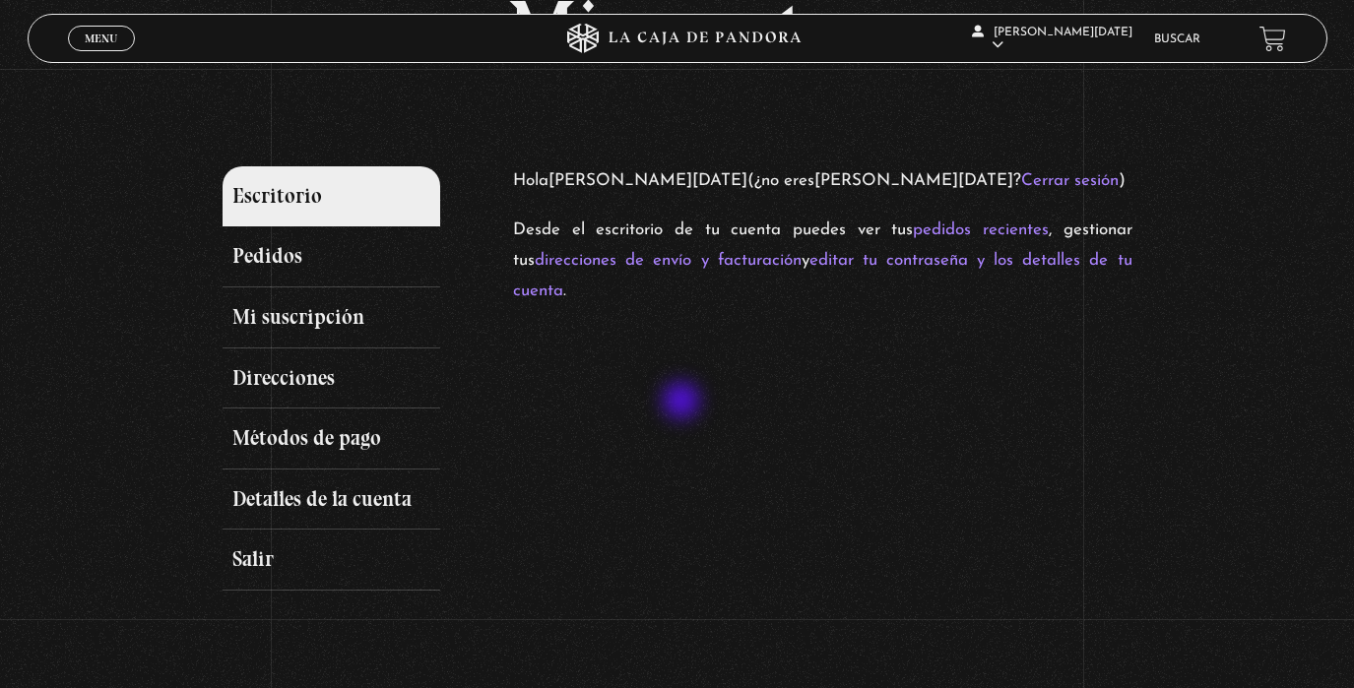
scroll to position [151, 0]
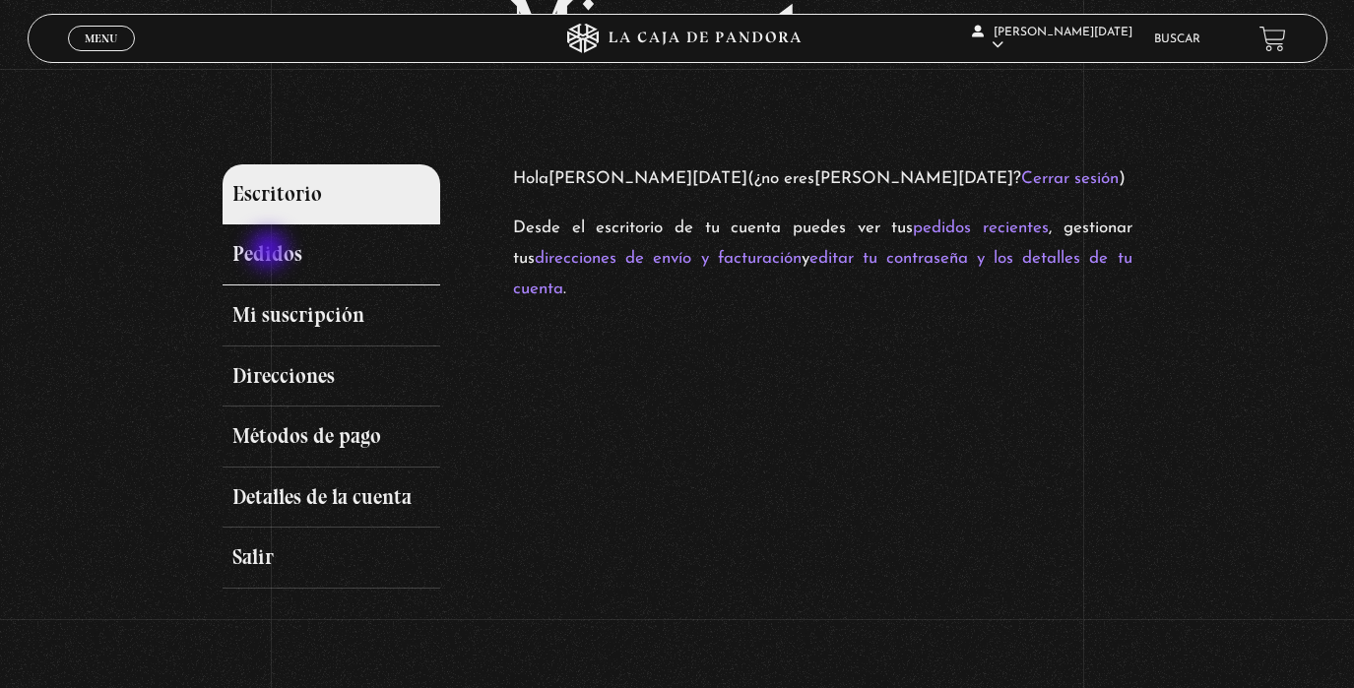
click at [271, 252] on link "Pedidos" at bounding box center [332, 255] width 219 height 61
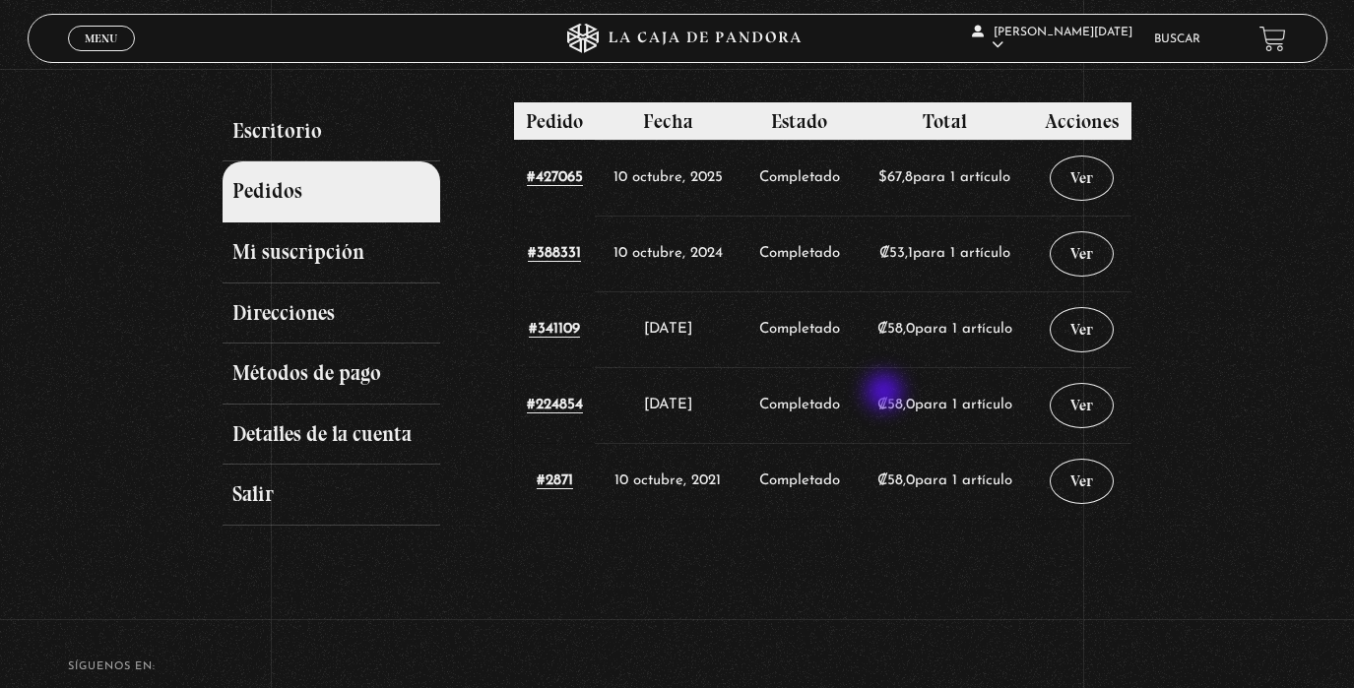
scroll to position [202, 0]
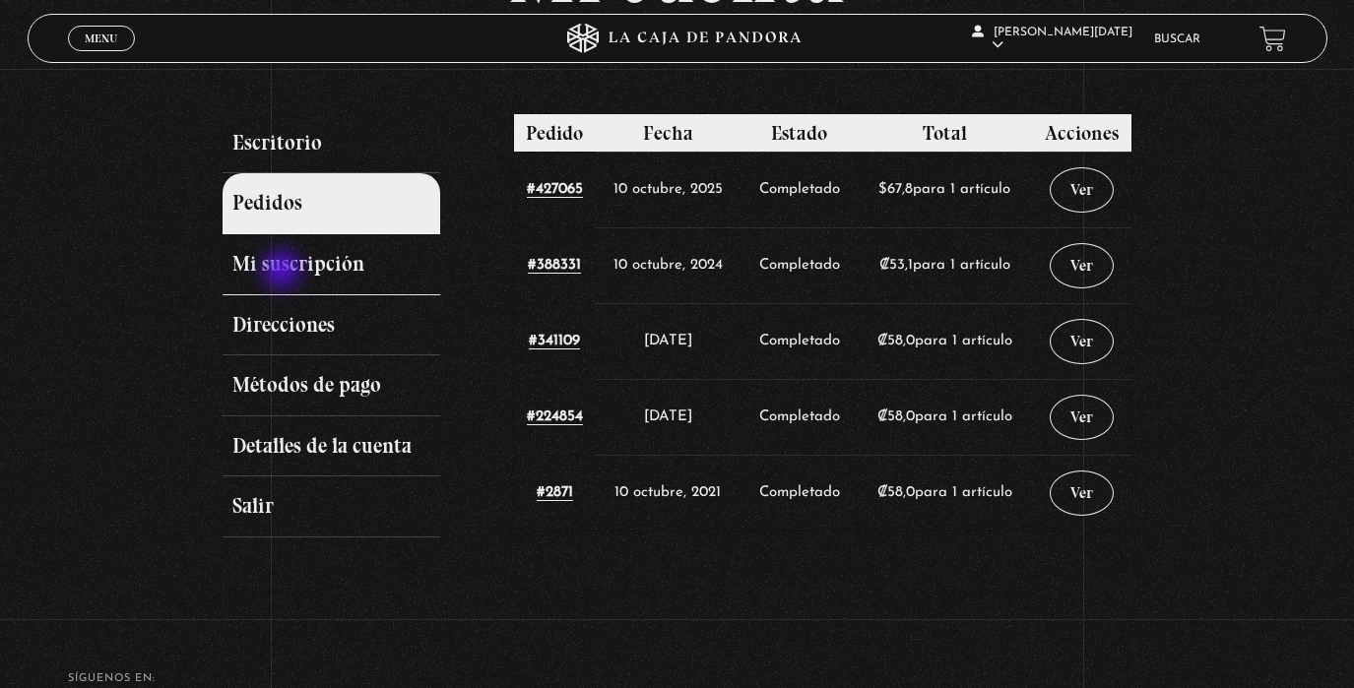
click at [284, 272] on link "Mi suscripción" at bounding box center [332, 264] width 219 height 61
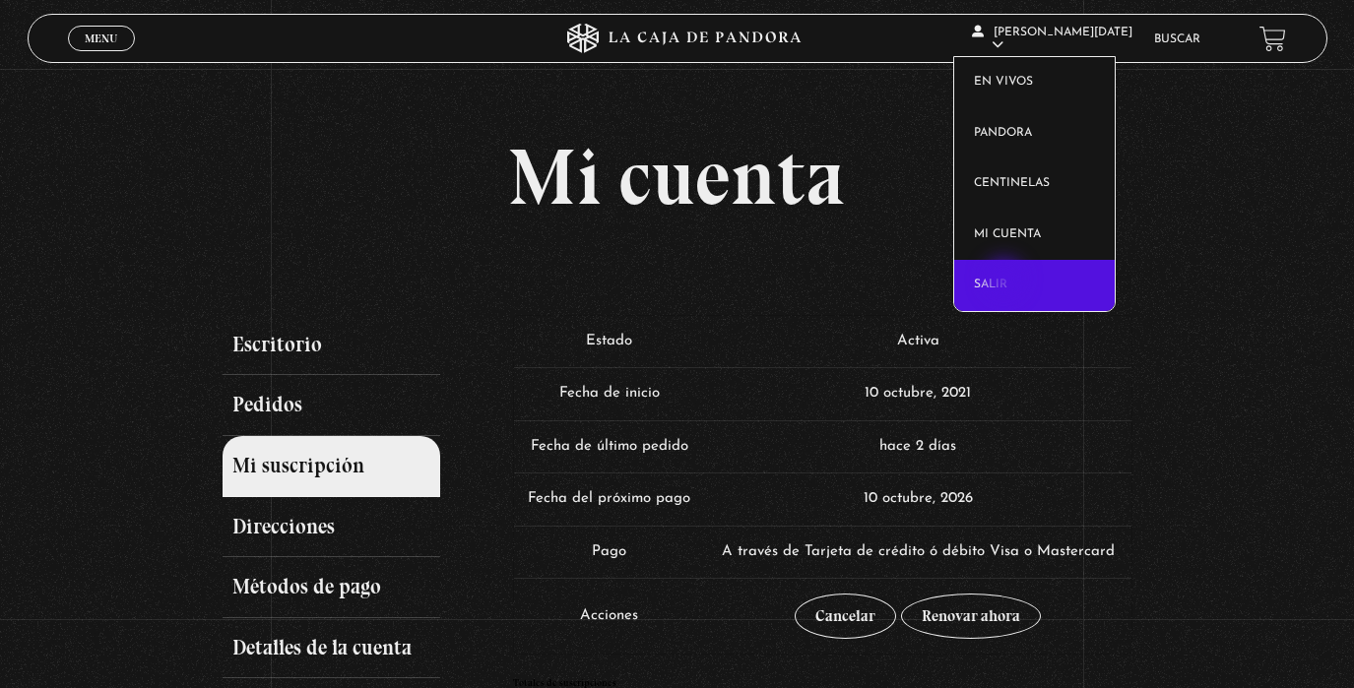
click at [1006, 281] on link "Salir" at bounding box center [1034, 285] width 161 height 51
